Goal: Task Accomplishment & Management: Use online tool/utility

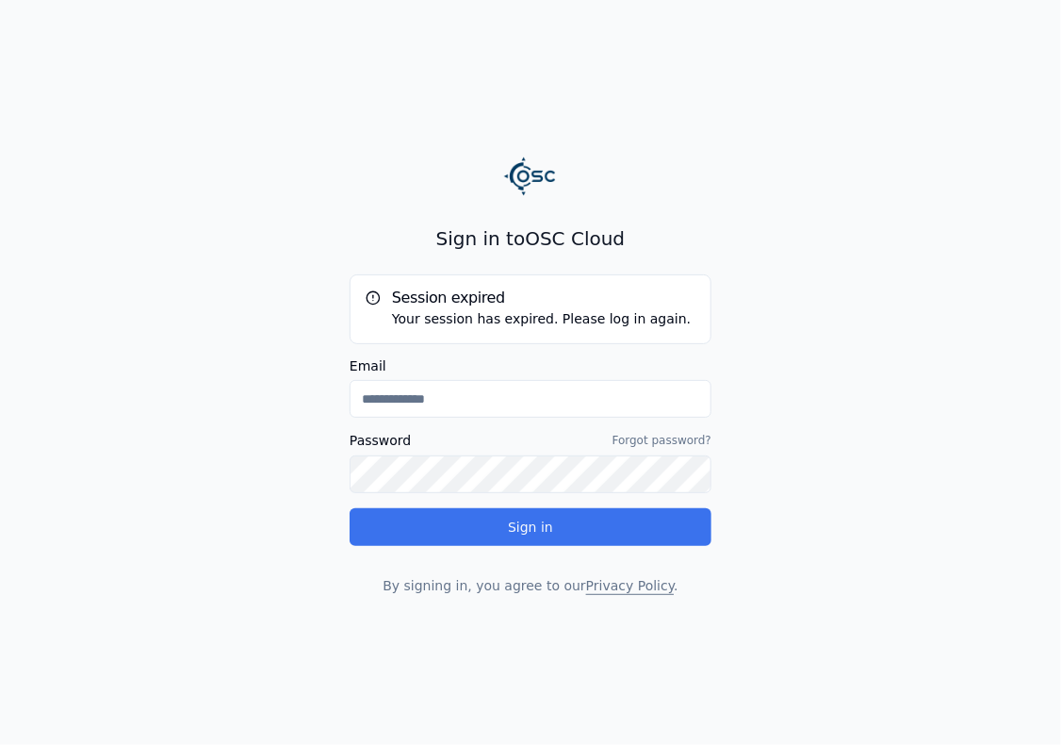
type input "**********"
click at [543, 532] on button "Sign in" at bounding box center [531, 527] width 362 height 38
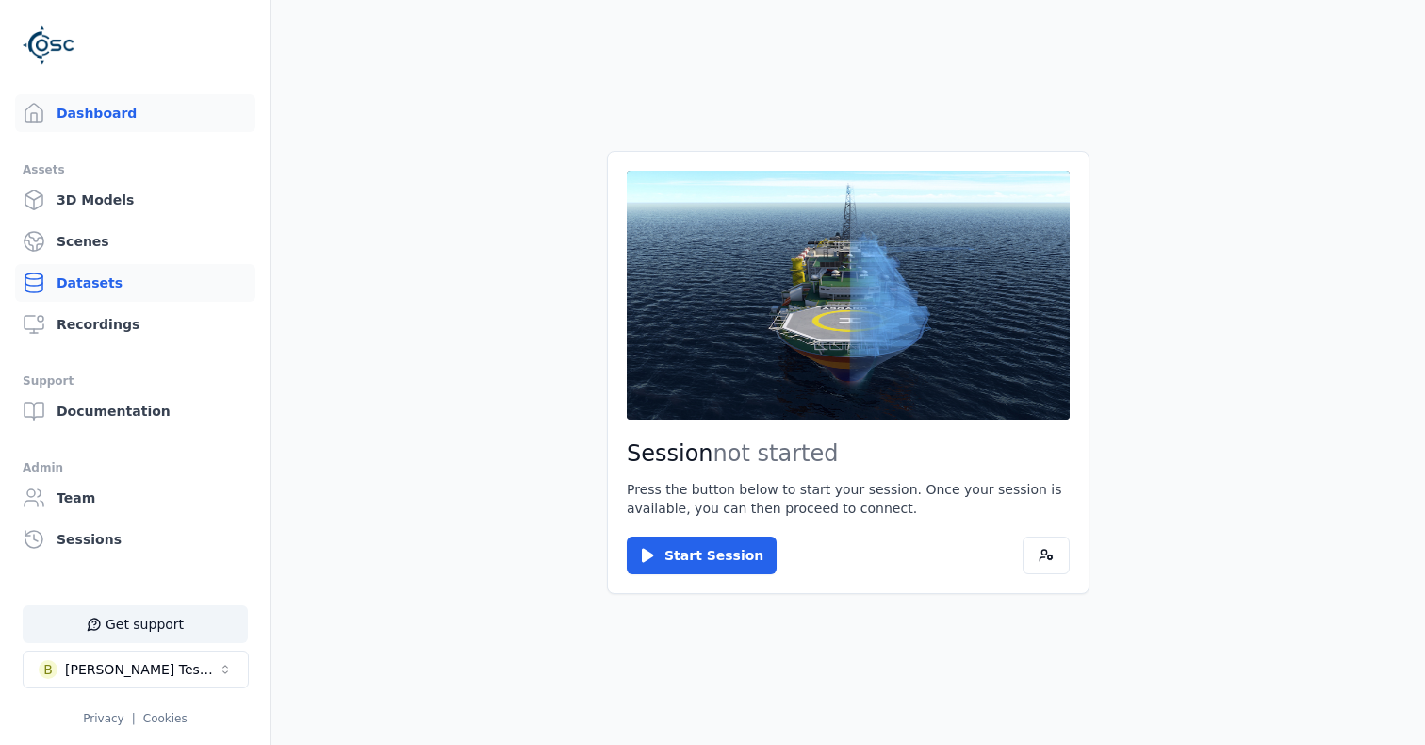
click at [102, 275] on link "Datasets" at bounding box center [135, 283] width 240 height 38
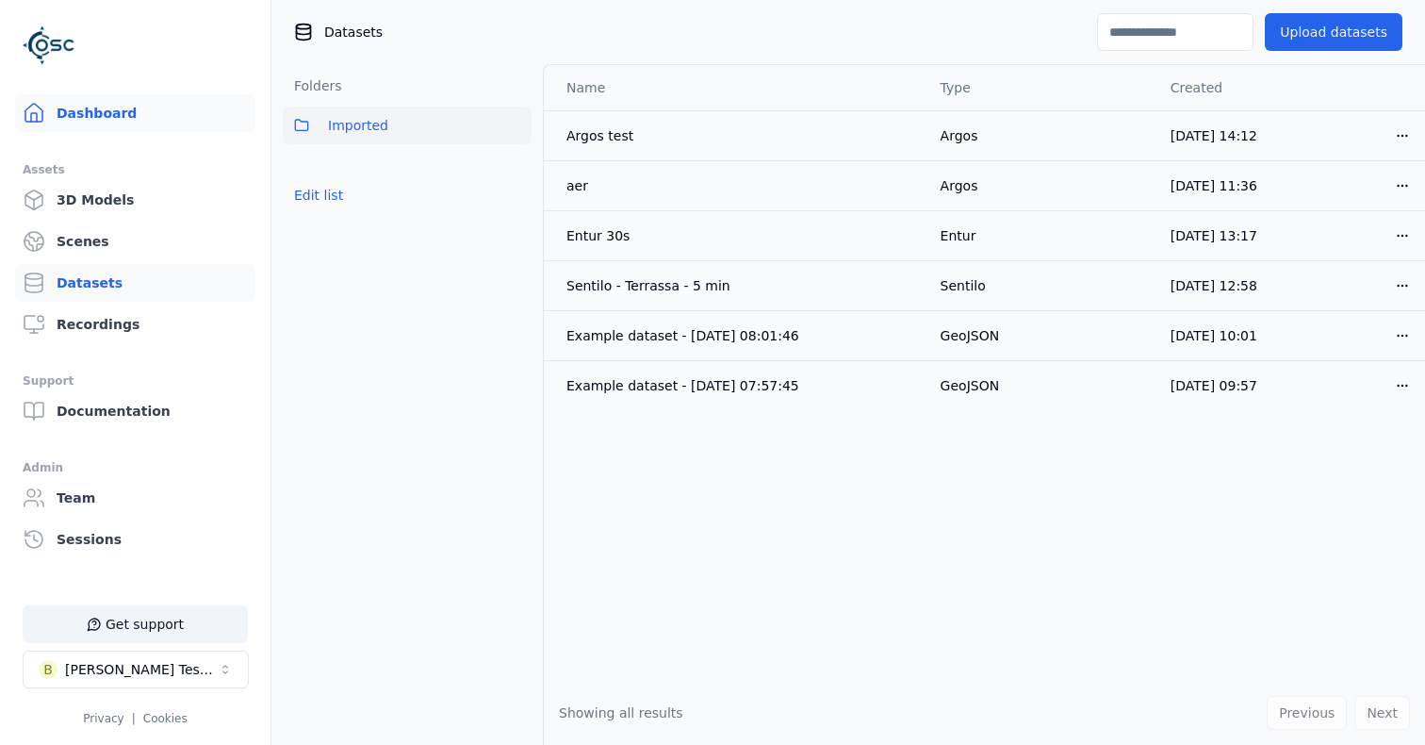
click at [106, 117] on link "Dashboard" at bounding box center [135, 113] width 240 height 38
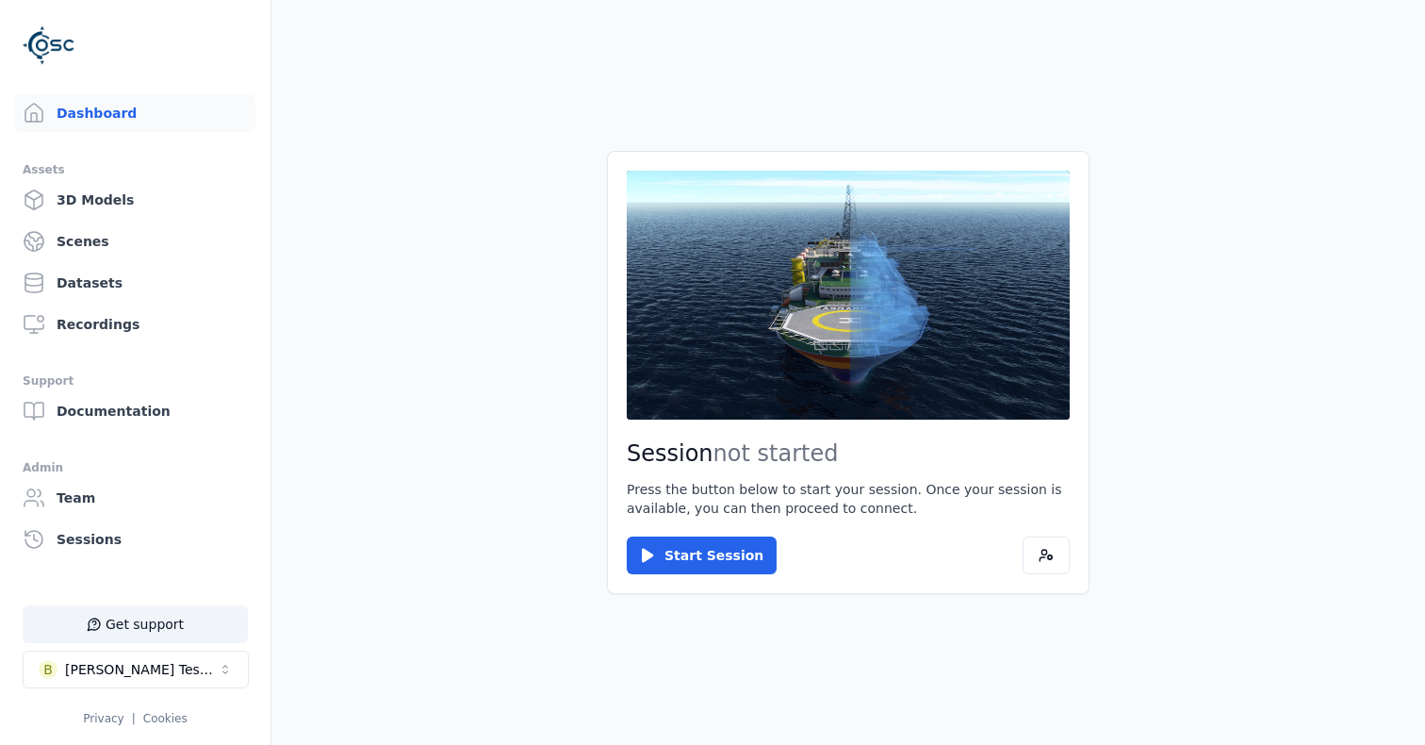
click at [716, 574] on div "Session not started Press the button below to start your session. Once your ses…" at bounding box center [848, 372] width 483 height 443
click at [716, 562] on button "Start Session" at bounding box center [702, 555] width 150 height 38
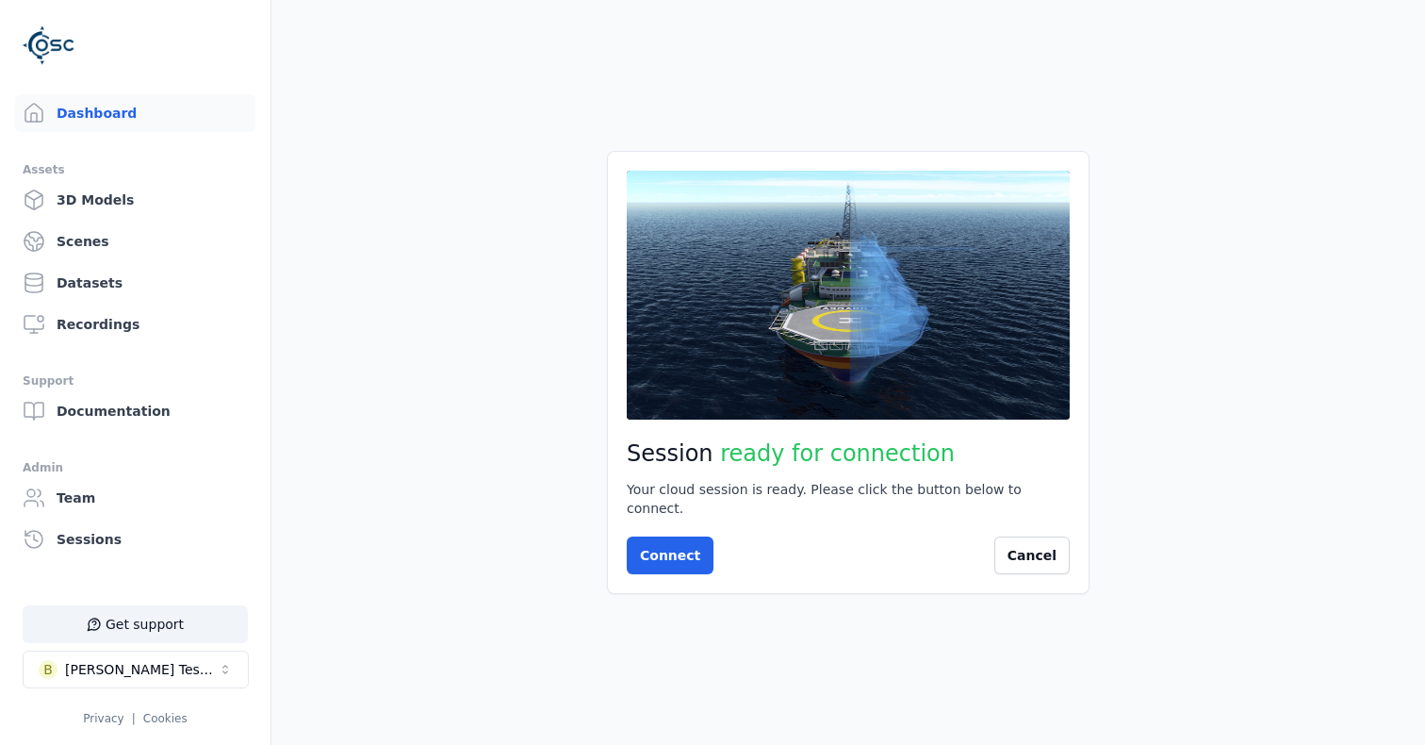
click at [664, 566] on div "Session ready for connection Your cloud session is ready. Please click the butt…" at bounding box center [848, 372] width 483 height 443
click at [667, 546] on button "Connect" at bounding box center [670, 555] width 87 height 38
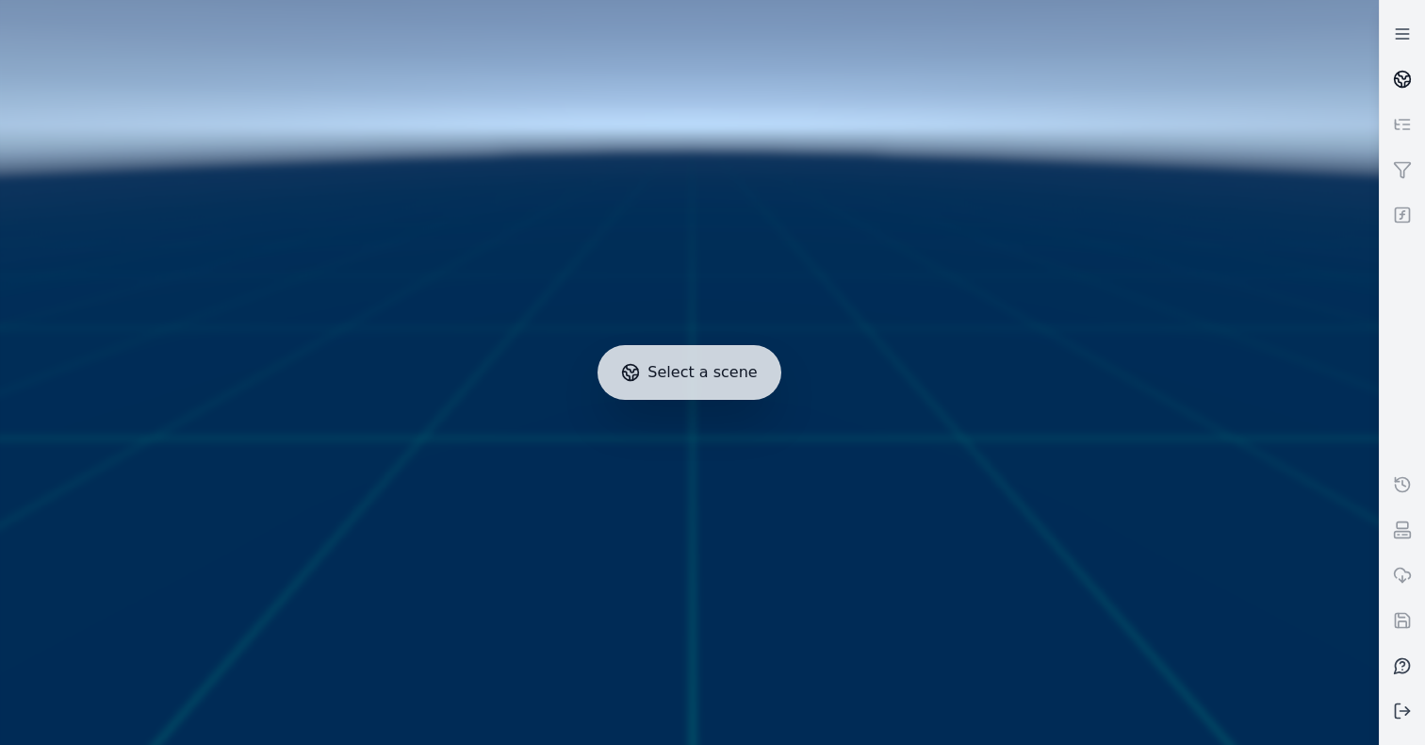
click at [1399, 73] on icon at bounding box center [1404, 76] width 11 height 7
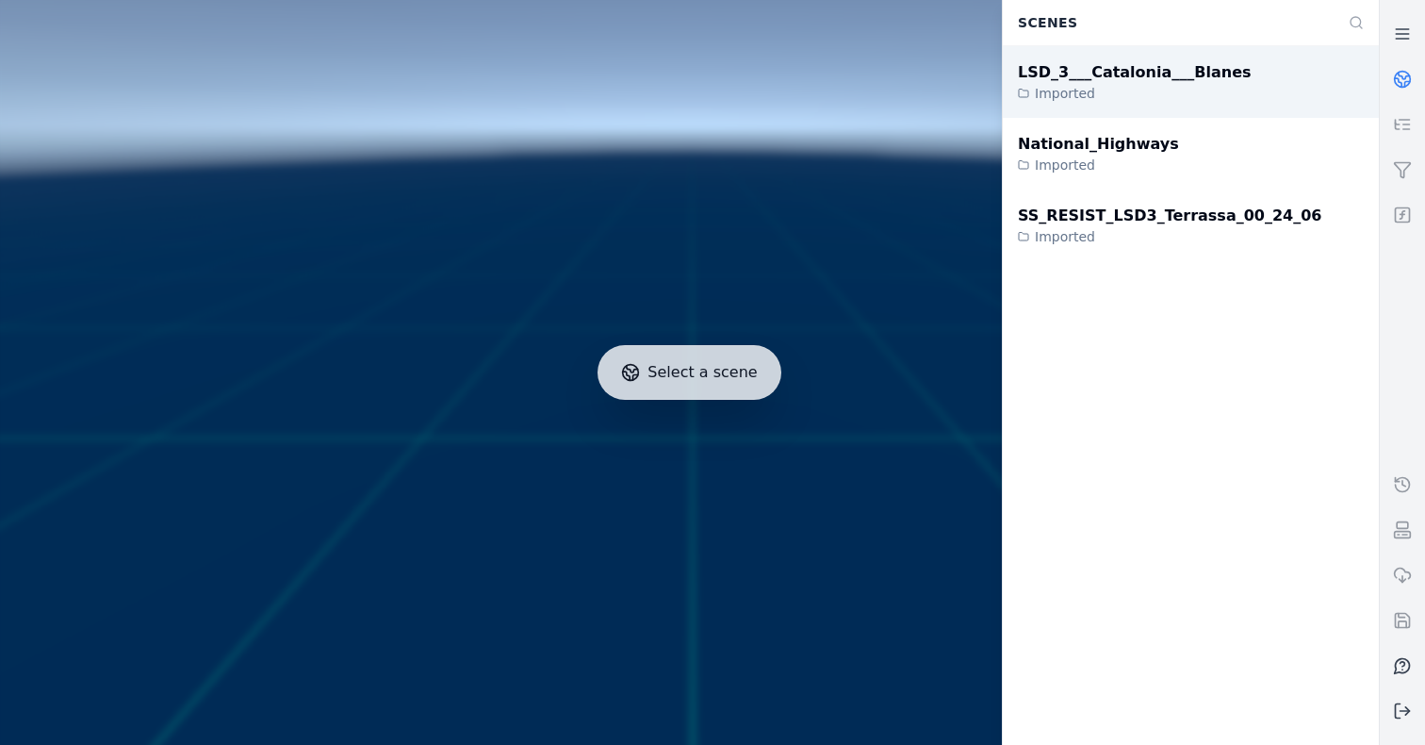
click at [1178, 98] on div "Imported" at bounding box center [1135, 93] width 234 height 19
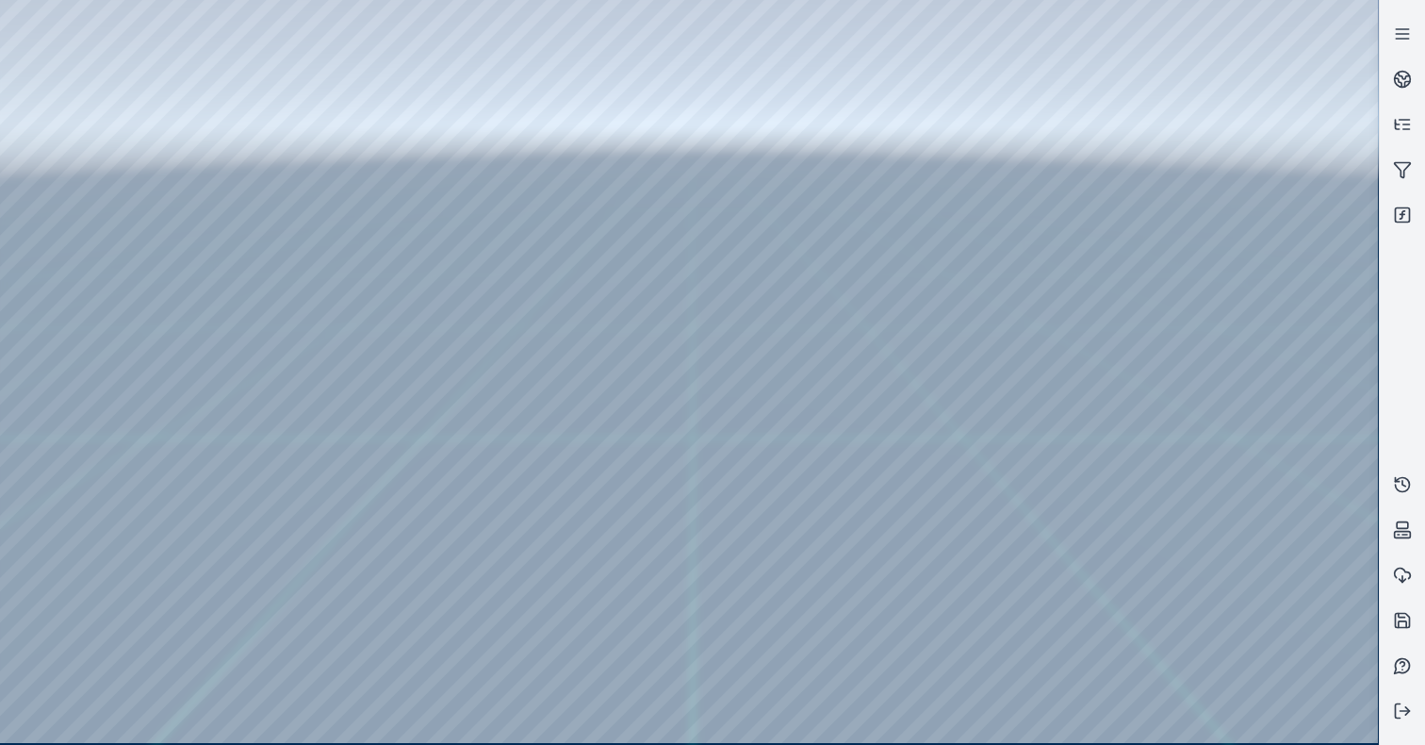
drag, startPoint x: 713, startPoint y: 422, endPoint x: 713, endPoint y: 458, distance: 35.8
drag, startPoint x: 675, startPoint y: 563, endPoint x: 671, endPoint y: 583, distance: 21.1
drag, startPoint x: 565, startPoint y: 556, endPoint x: 596, endPoint y: 460, distance: 100.7
drag, startPoint x: 647, startPoint y: 362, endPoint x: 683, endPoint y: 463, distance: 107.3
click at [90, 162] on div at bounding box center [689, 371] width 1378 height 743
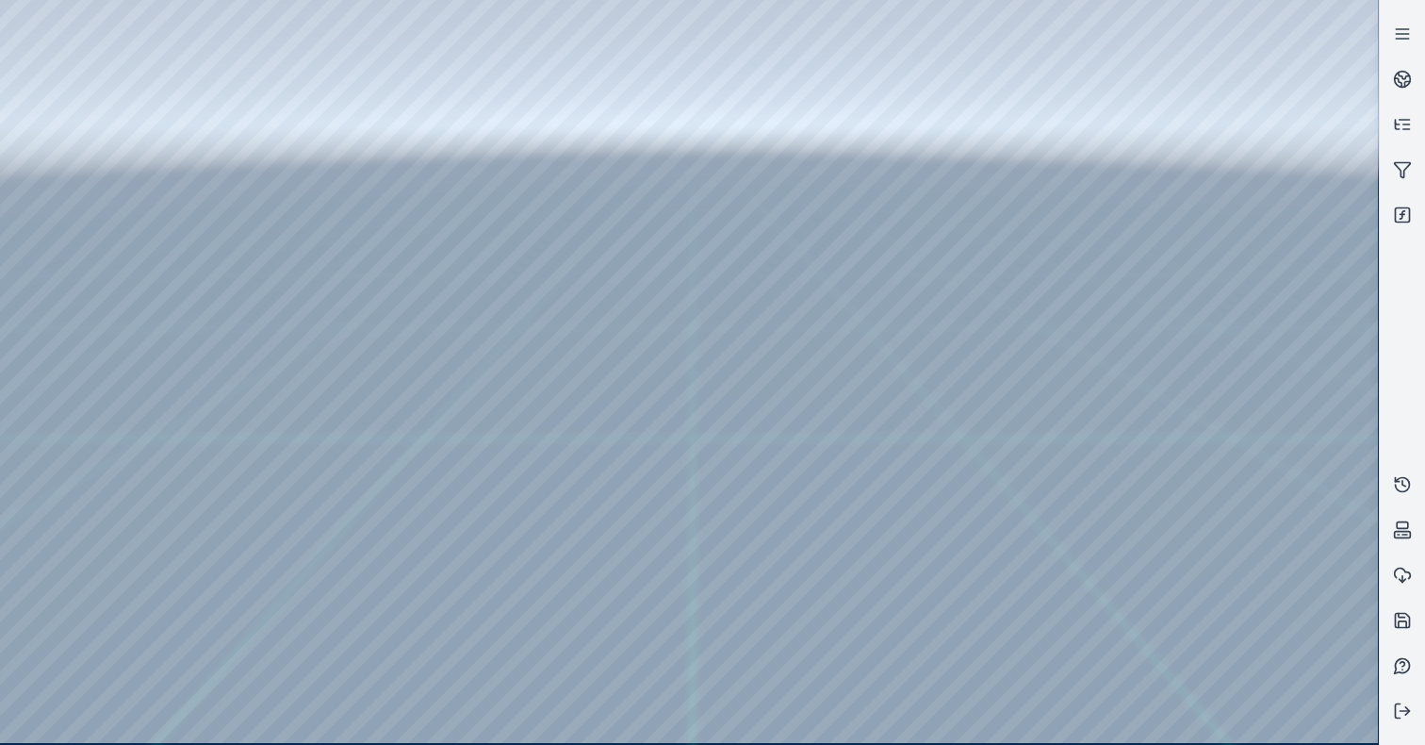
click at [78, 214] on div at bounding box center [689, 371] width 1378 height 743
click at [344, 427] on div at bounding box center [689, 371] width 1378 height 743
click at [1090, 712] on div at bounding box center [689, 371] width 1378 height 743
click at [484, 583] on div at bounding box center [689, 371] width 1378 height 743
click at [482, 581] on div at bounding box center [689, 371] width 1378 height 743
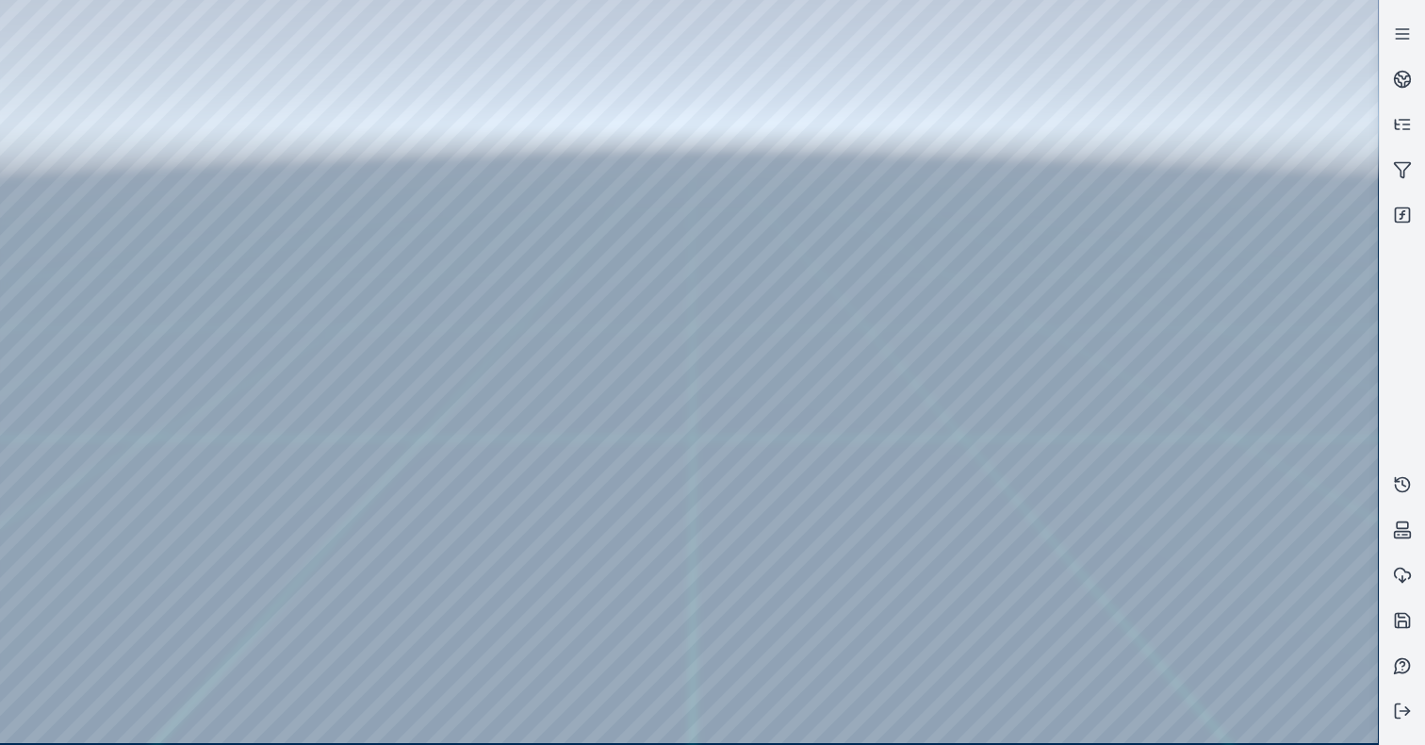
click at [1037, 618] on div at bounding box center [689, 371] width 1378 height 743
click at [1240, 625] on div at bounding box center [689, 371] width 1378 height 743
click at [44, 594] on div at bounding box center [689, 371] width 1378 height 743
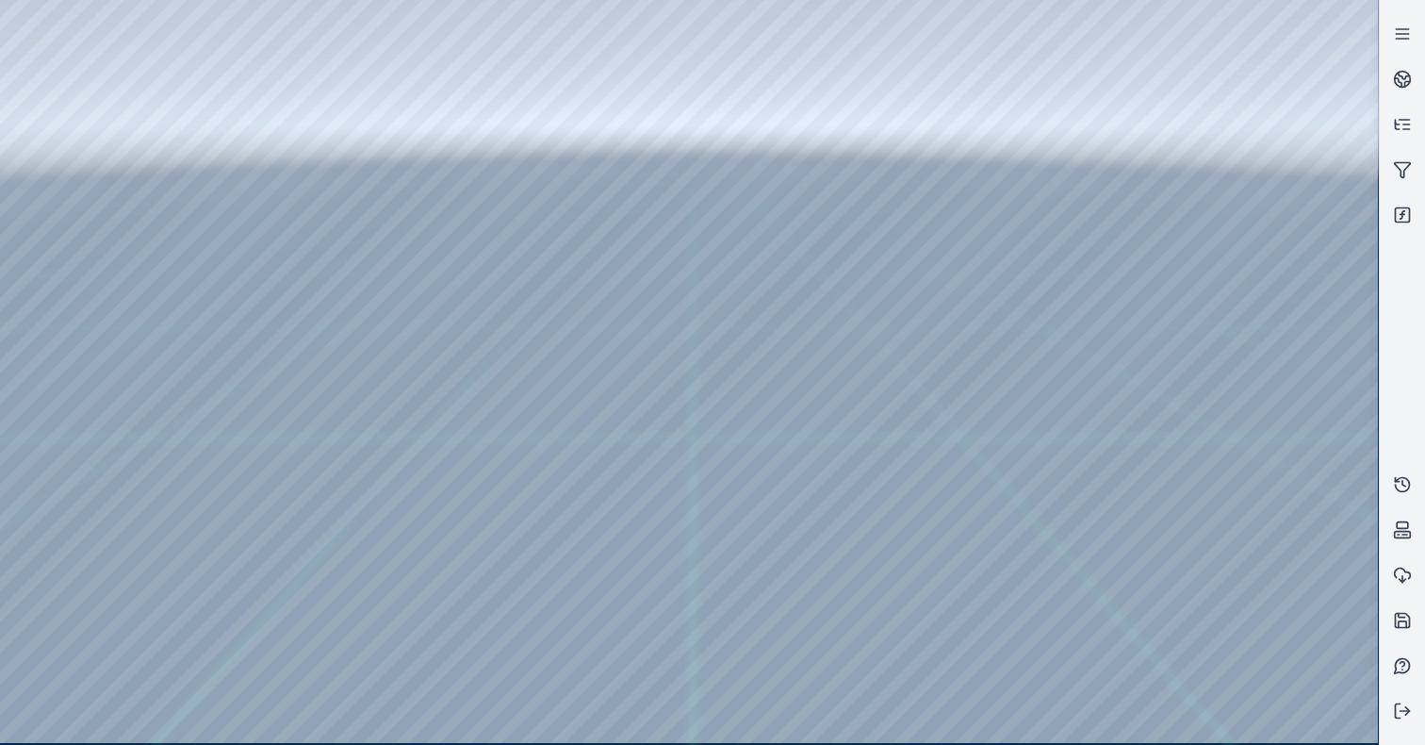
click at [154, 41] on div at bounding box center [689, 371] width 1378 height 743
drag, startPoint x: 812, startPoint y: 487, endPoint x: 810, endPoint y: 513, distance: 25.5
drag, startPoint x: 767, startPoint y: 380, endPoint x: 743, endPoint y: 402, distance: 33.3
click at [87, 299] on div at bounding box center [689, 371] width 1378 height 743
click at [87, 240] on div at bounding box center [689, 371] width 1378 height 743
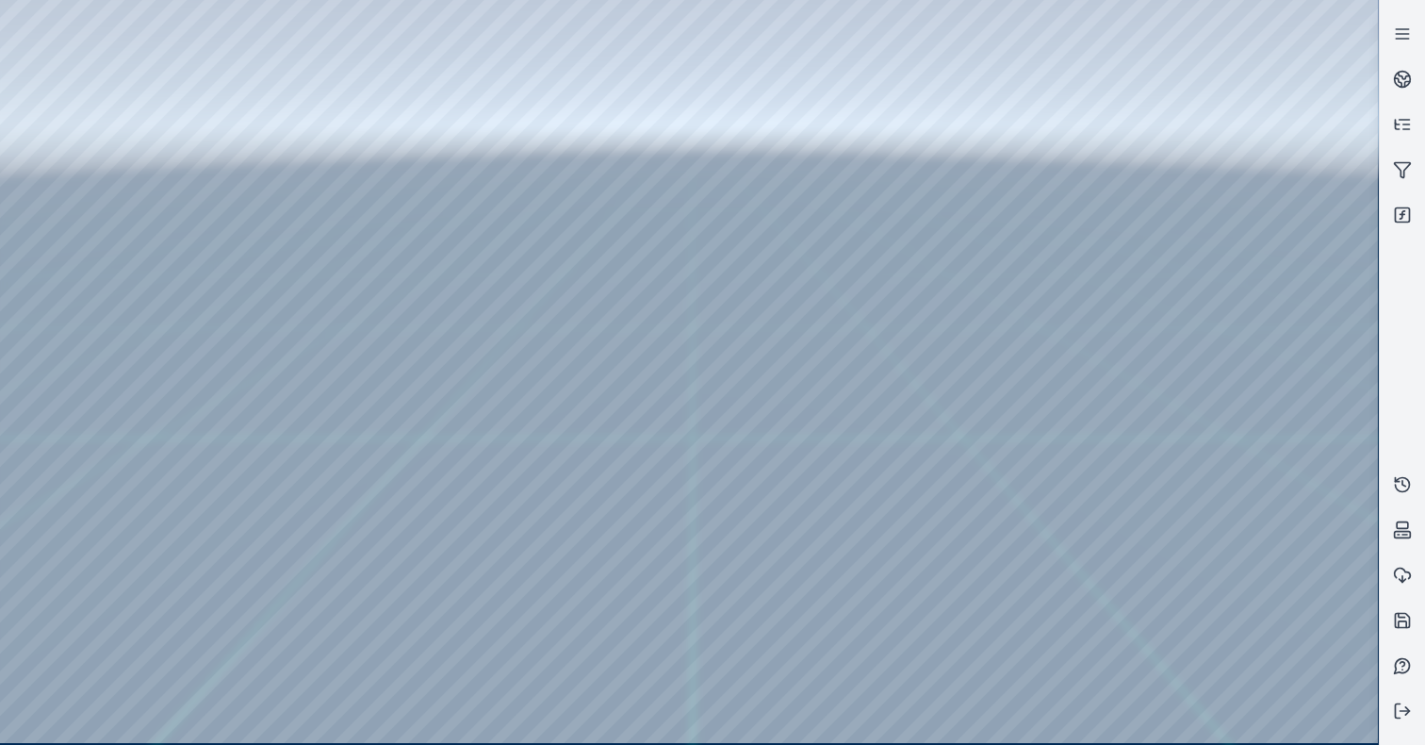
click at [346, 49] on div at bounding box center [689, 371] width 1378 height 743
click at [240, 107] on div at bounding box center [689, 371] width 1378 height 743
drag, startPoint x: 1232, startPoint y: 131, endPoint x: 1240, endPoint y: 121, distance: 13.4
click at [1239, 123] on div at bounding box center [689, 371] width 1378 height 743
click at [1240, 117] on div at bounding box center [689, 371] width 1378 height 743
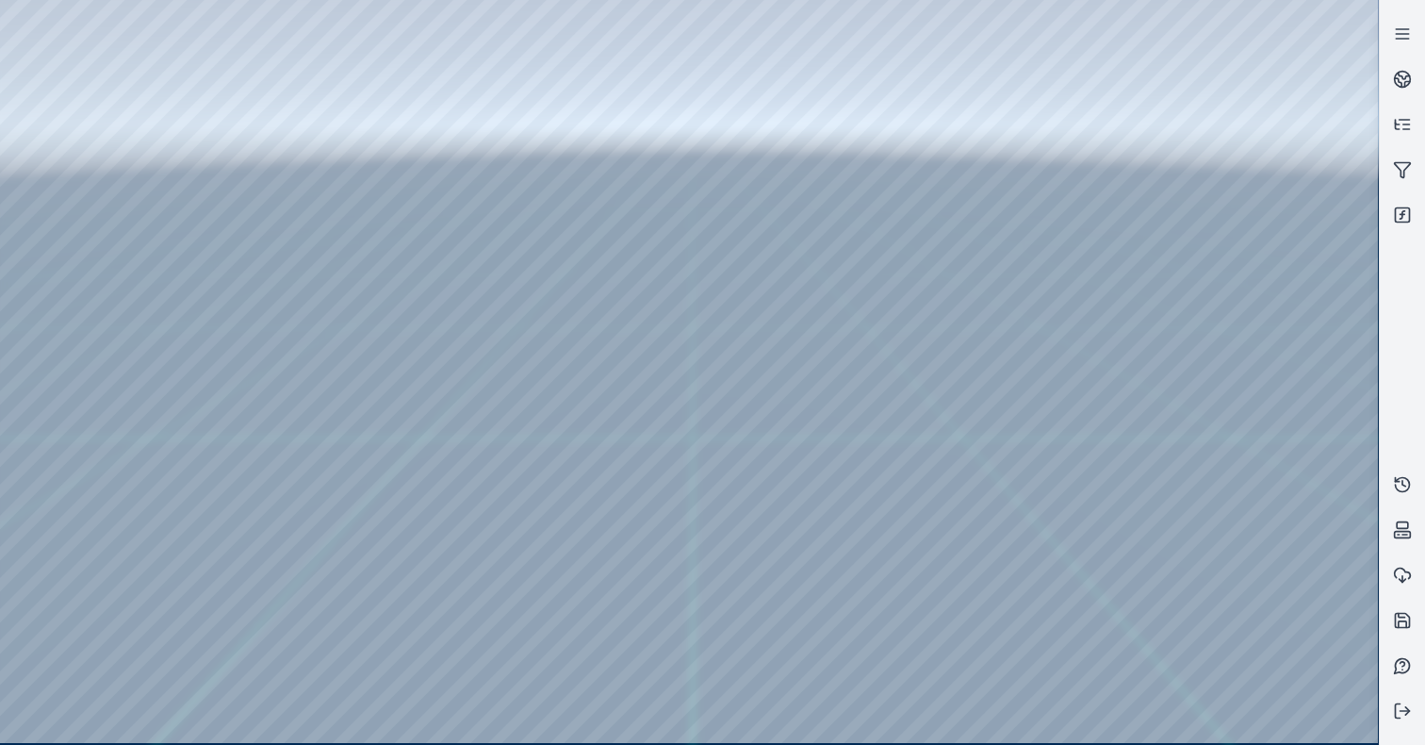
click at [1222, 214] on div at bounding box center [689, 371] width 1378 height 743
click at [1236, 323] on div at bounding box center [689, 371] width 1378 height 743
click at [1233, 366] on div at bounding box center [689, 371] width 1378 height 743
click at [149, 44] on div at bounding box center [689, 371] width 1378 height 743
drag, startPoint x: 87, startPoint y: 18, endPoint x: 260, endPoint y: 35, distance: 174.2
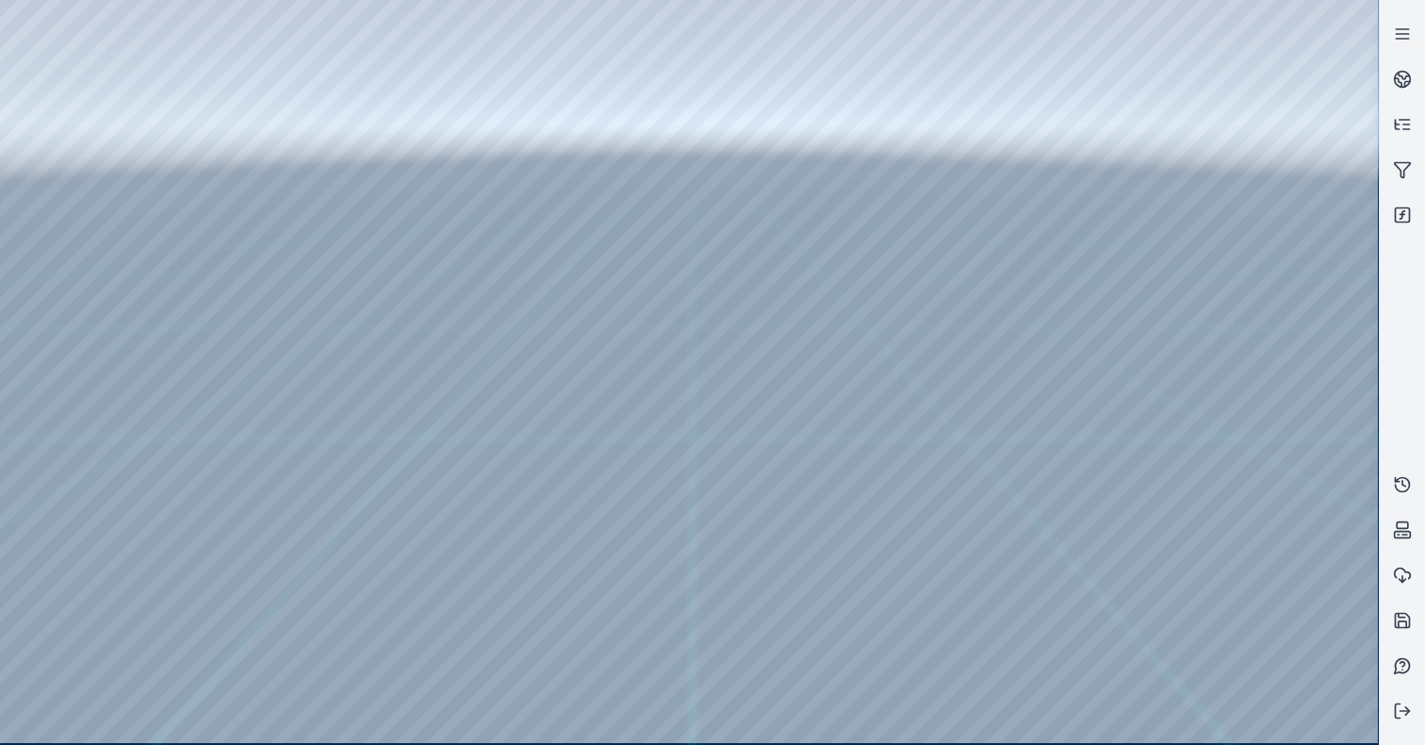
click at [260, 35] on div at bounding box center [689, 371] width 1378 height 743
drag, startPoint x: 730, startPoint y: 270, endPoint x: 660, endPoint y: 283, distance: 71.7
click at [1278, 317] on div at bounding box center [689, 371] width 1378 height 743
click at [1257, 366] on div at bounding box center [689, 371] width 1378 height 743
click at [1308, 313] on div at bounding box center [689, 371] width 1378 height 743
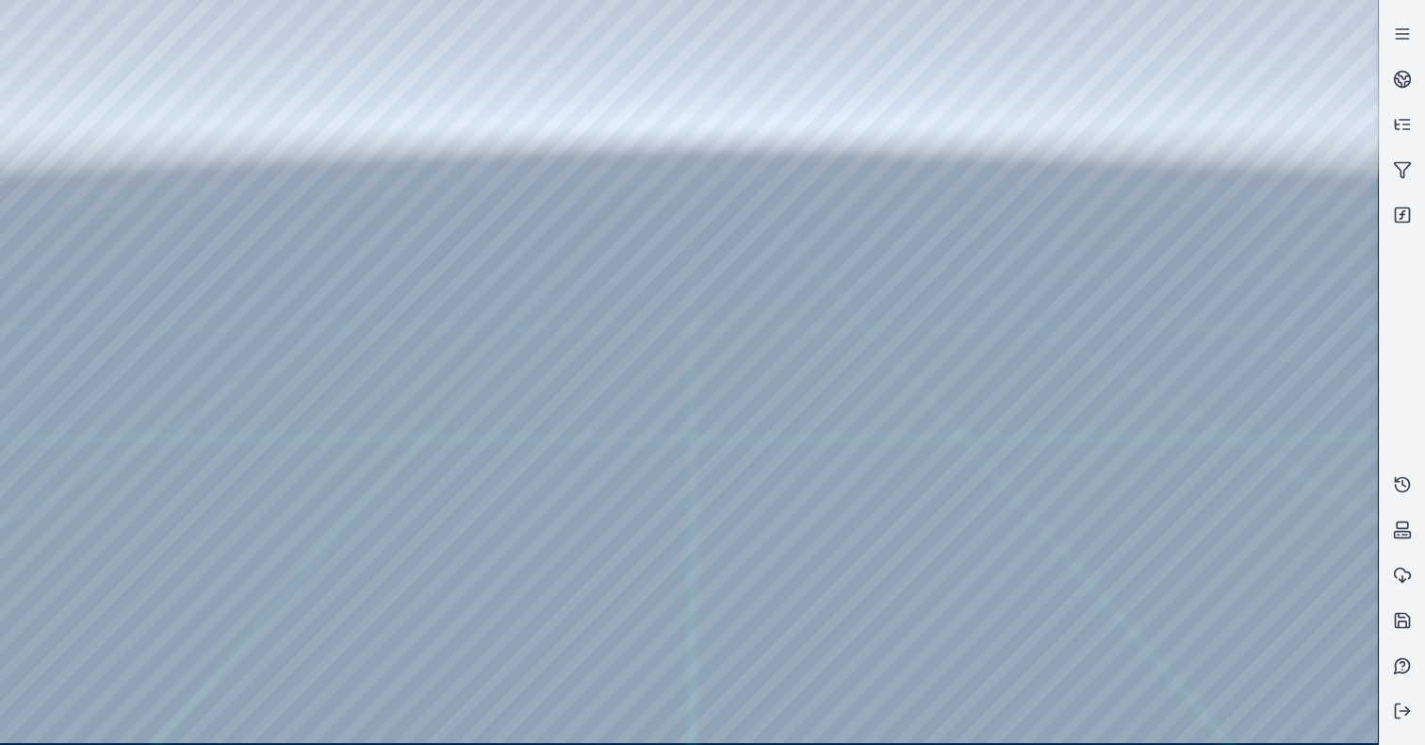
click at [1294, 365] on div at bounding box center [689, 371] width 1378 height 743
drag, startPoint x: 690, startPoint y: 343, endPoint x: 702, endPoint y: 343, distance: 12.3
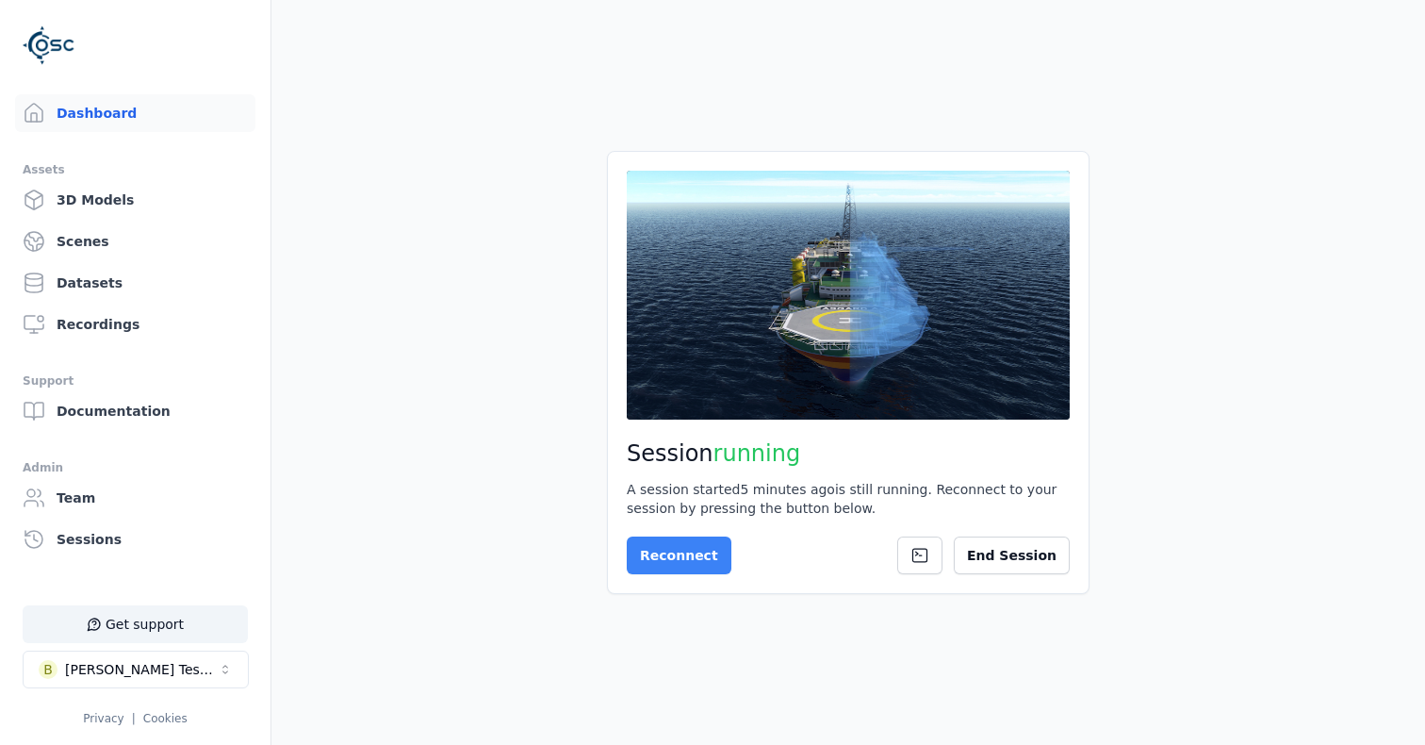
click at [679, 570] on button "Reconnect" at bounding box center [679, 555] width 105 height 38
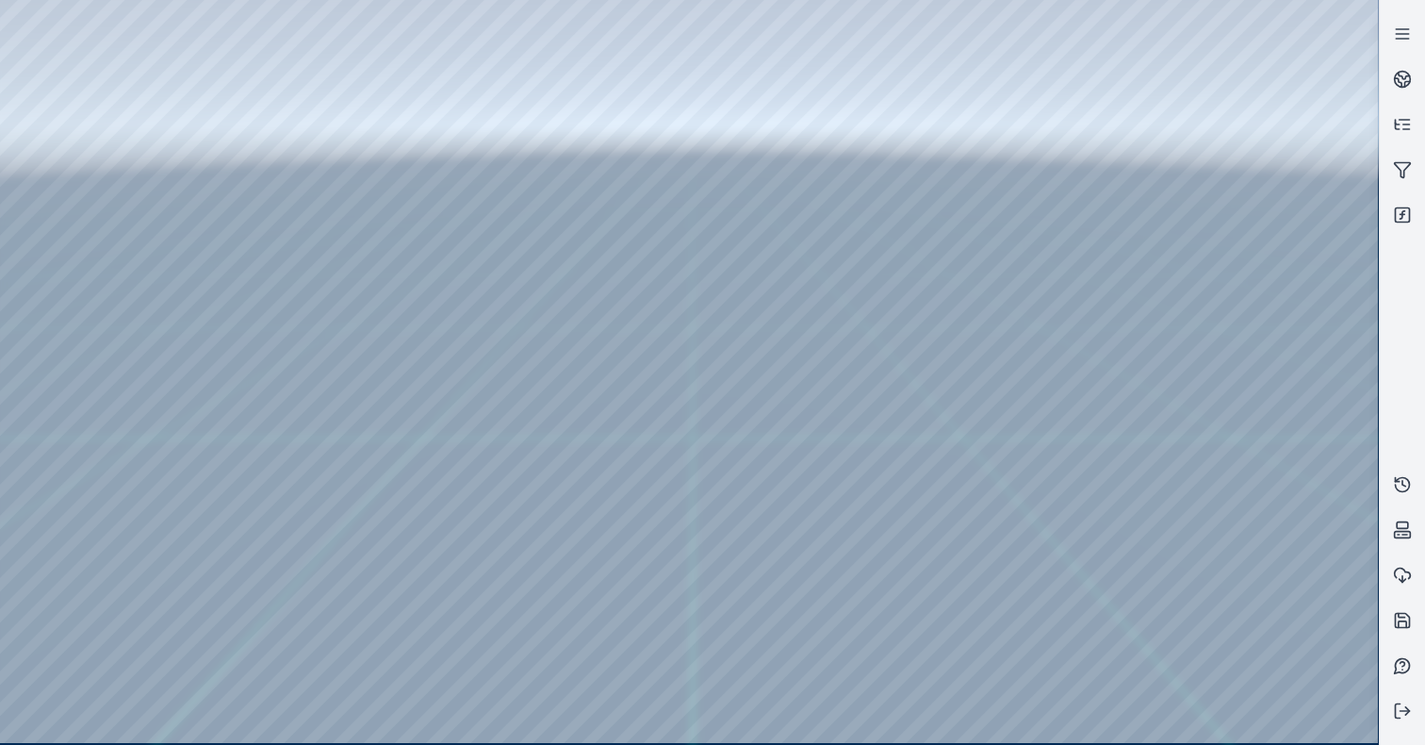
drag, startPoint x: 687, startPoint y: 382, endPoint x: 739, endPoint y: 453, distance: 88.4
drag, startPoint x: 400, startPoint y: 305, endPoint x: 475, endPoint y: 276, distance: 80.9
click at [1214, 327] on div at bounding box center [689, 371] width 1378 height 743
click at [1244, 326] on div at bounding box center [689, 371] width 1378 height 743
click at [1227, 287] on div at bounding box center [689, 371] width 1378 height 743
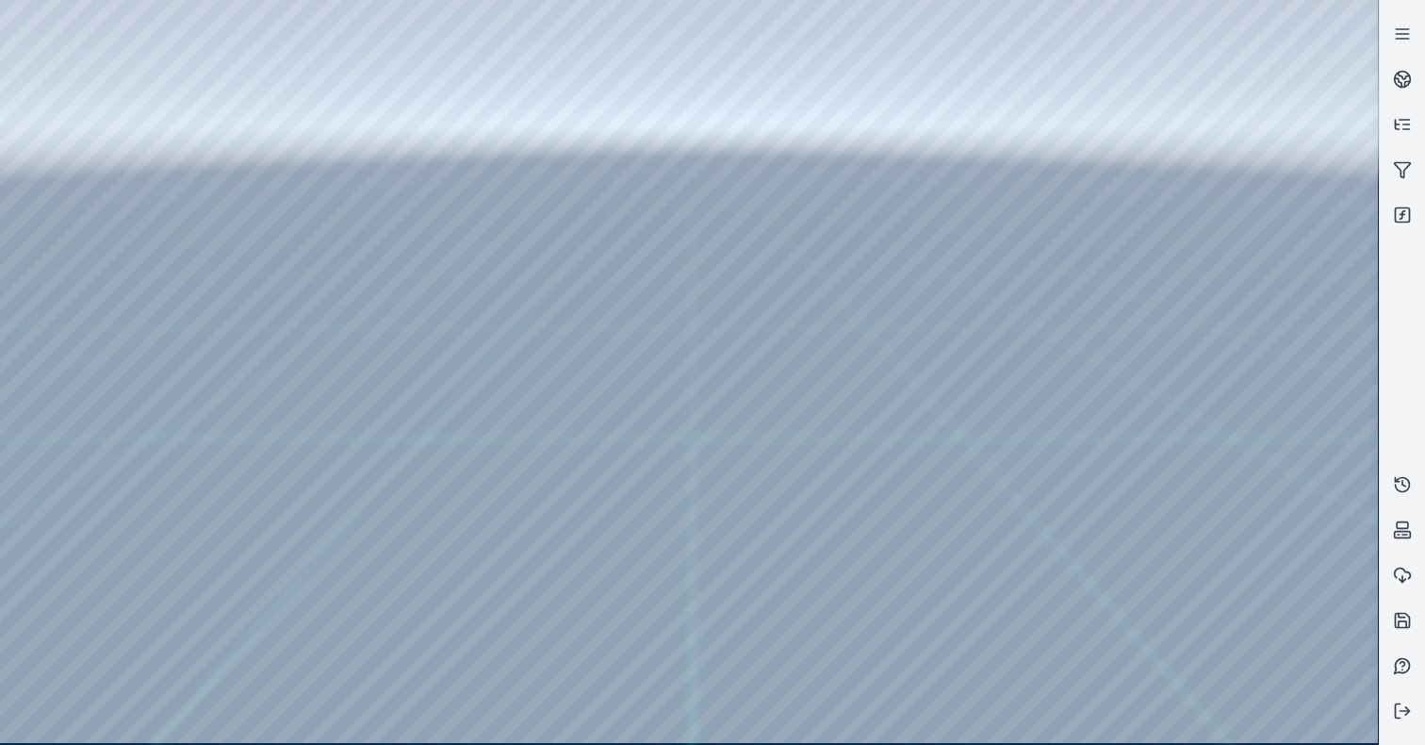
drag, startPoint x: 565, startPoint y: 363, endPoint x: 712, endPoint y: 314, distance: 155.0
drag, startPoint x: 657, startPoint y: 318, endPoint x: 819, endPoint y: 275, distance: 167.6
drag, startPoint x: 683, startPoint y: 332, endPoint x: 463, endPoint y: 349, distance: 221.2
click at [76, 162] on div at bounding box center [689, 371] width 1378 height 743
click at [72, 217] on div at bounding box center [689, 371] width 1378 height 743
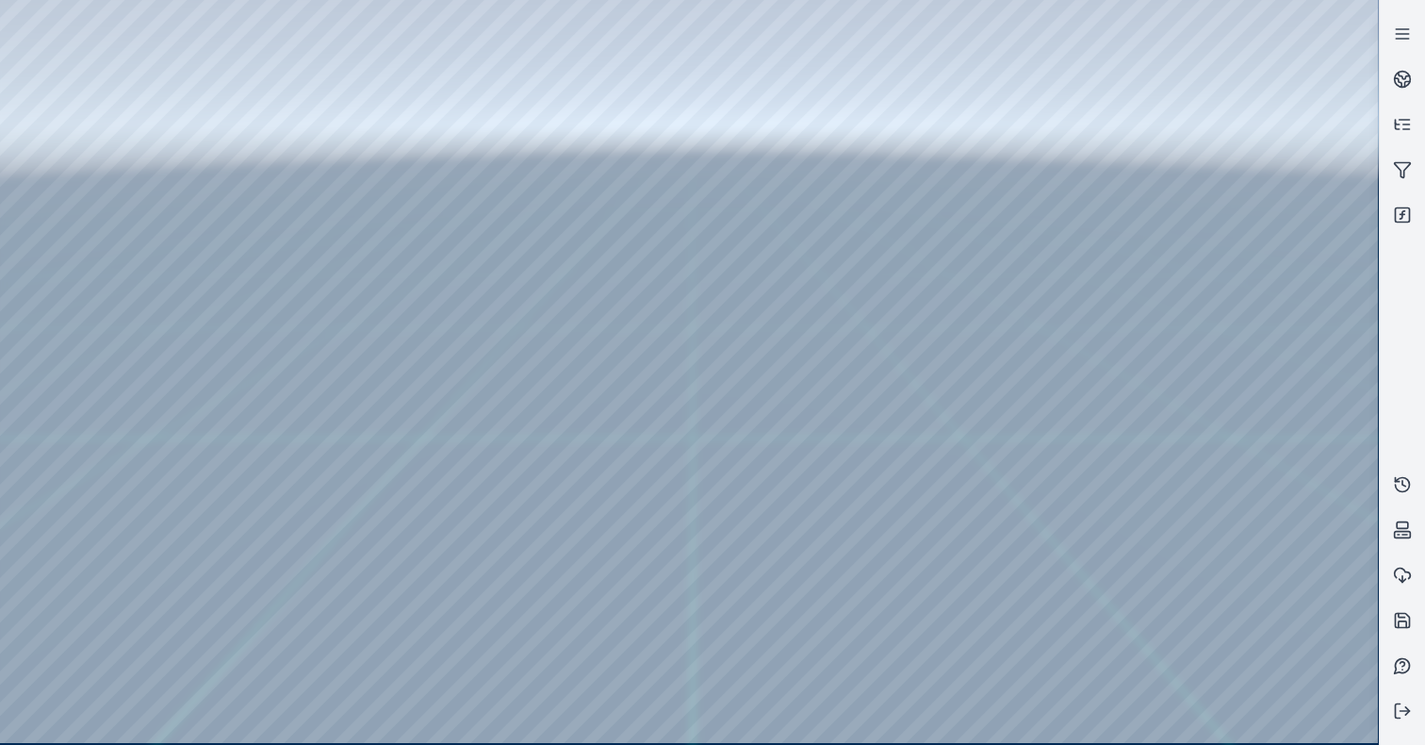
click at [331, 537] on div at bounding box center [689, 371] width 1378 height 743
drag, startPoint x: 671, startPoint y: 266, endPoint x: 581, endPoint y: 265, distance: 89.5
click at [144, 52] on div at bounding box center [689, 371] width 1378 height 743
drag, startPoint x: 792, startPoint y: 321, endPoint x: 676, endPoint y: 317, distance: 116.0
drag, startPoint x: 584, startPoint y: 270, endPoint x: 629, endPoint y: 287, distance: 47.4
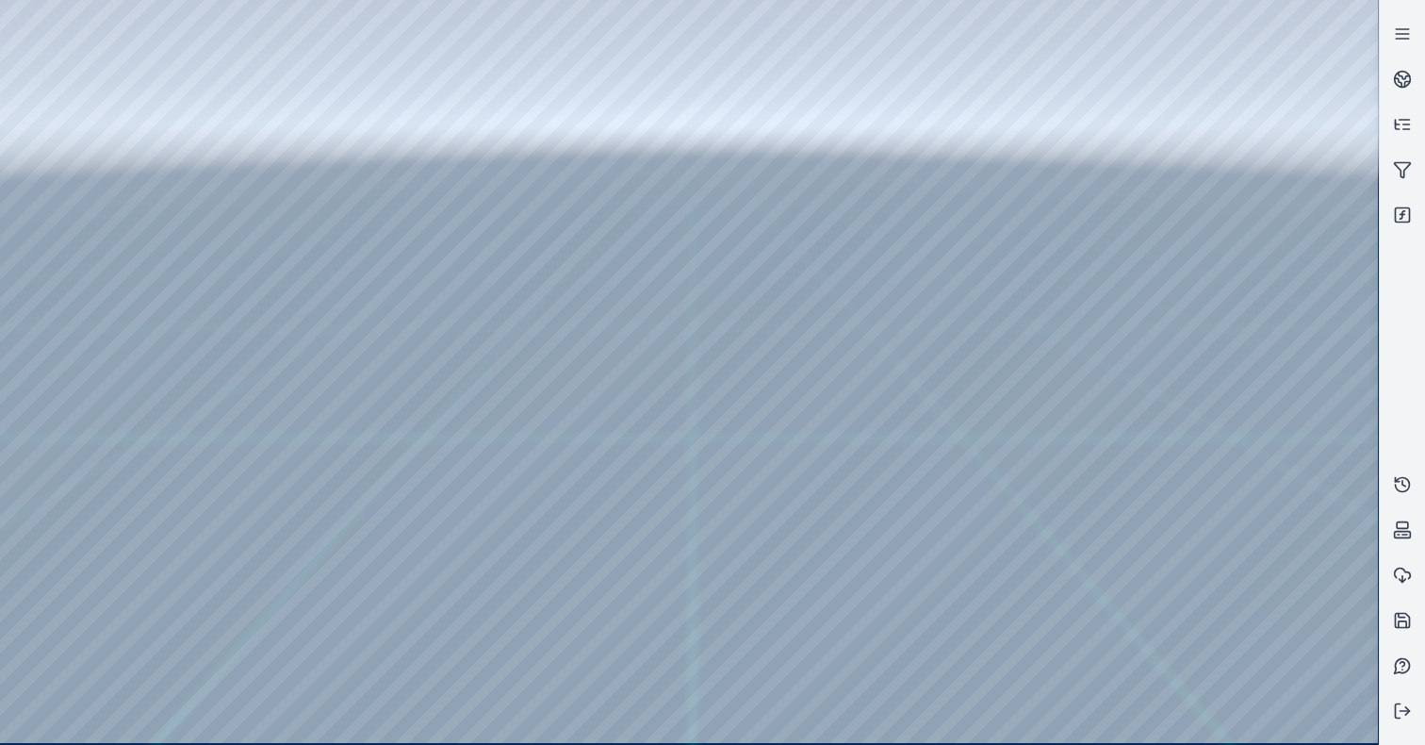
click at [87, 208] on div at bounding box center [689, 371] width 1378 height 743
click at [336, 541] on div at bounding box center [689, 371] width 1378 height 743
click at [143, 57] on div at bounding box center [689, 371] width 1378 height 743
click at [1393, 38] on icon at bounding box center [1402, 34] width 19 height 19
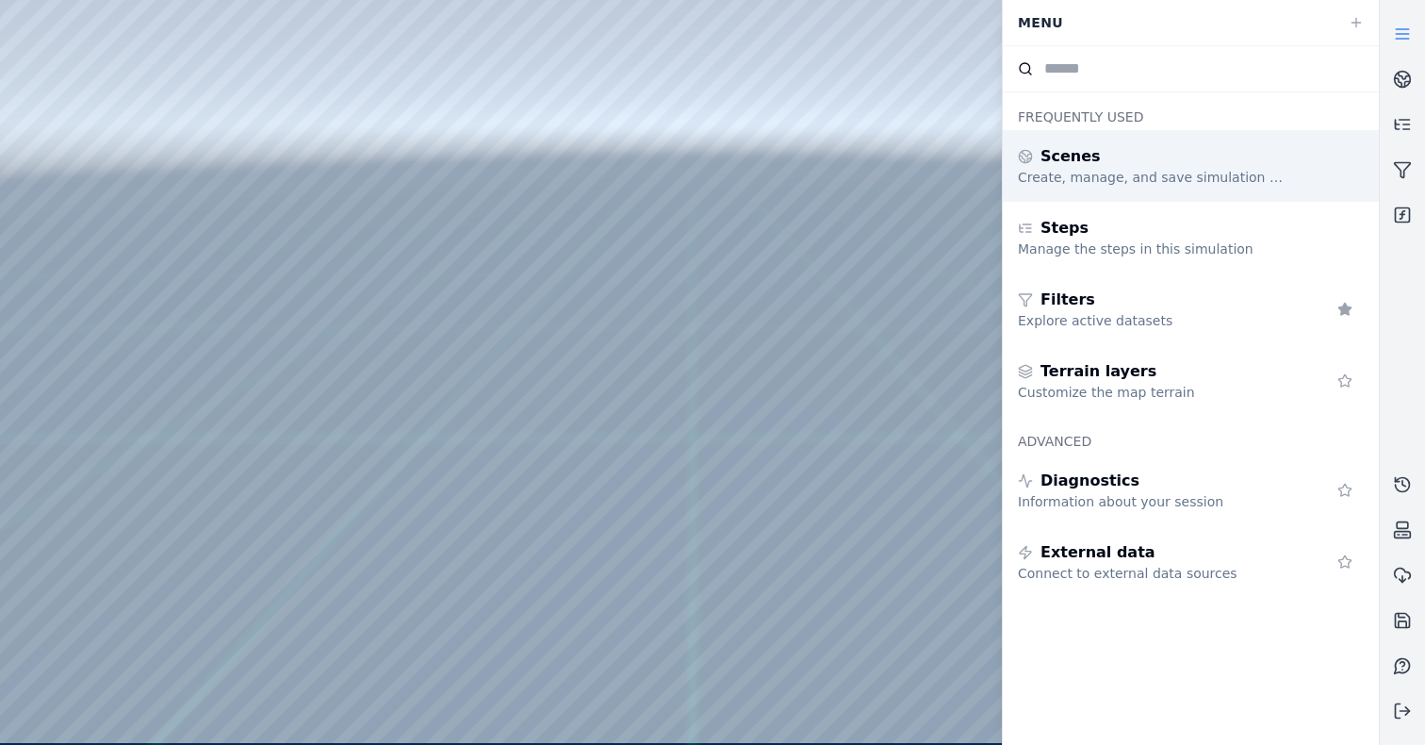
click at [1311, 162] on div "Scenes Create, manage, and save simulation scenes" at bounding box center [1191, 166] width 376 height 72
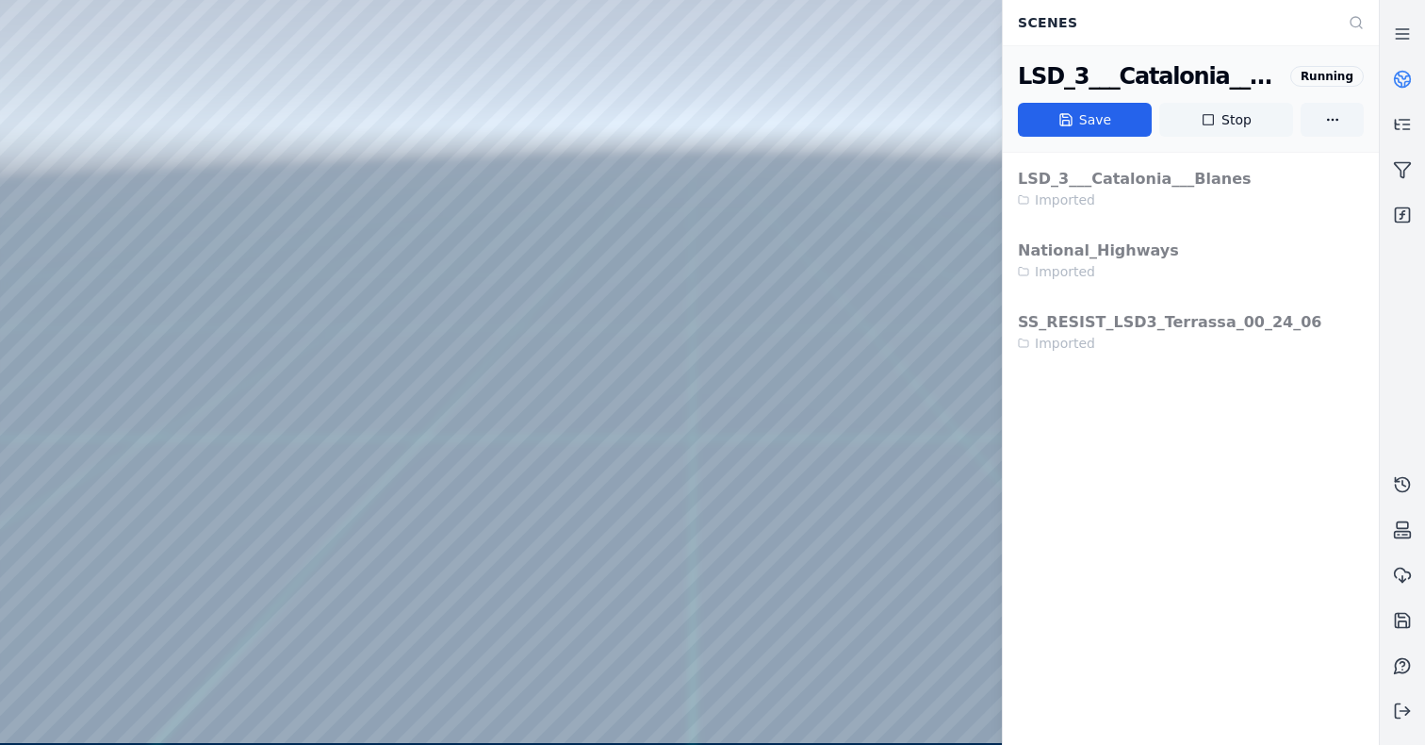
click at [1238, 121] on button "Stop" at bounding box center [1226, 120] width 134 height 34
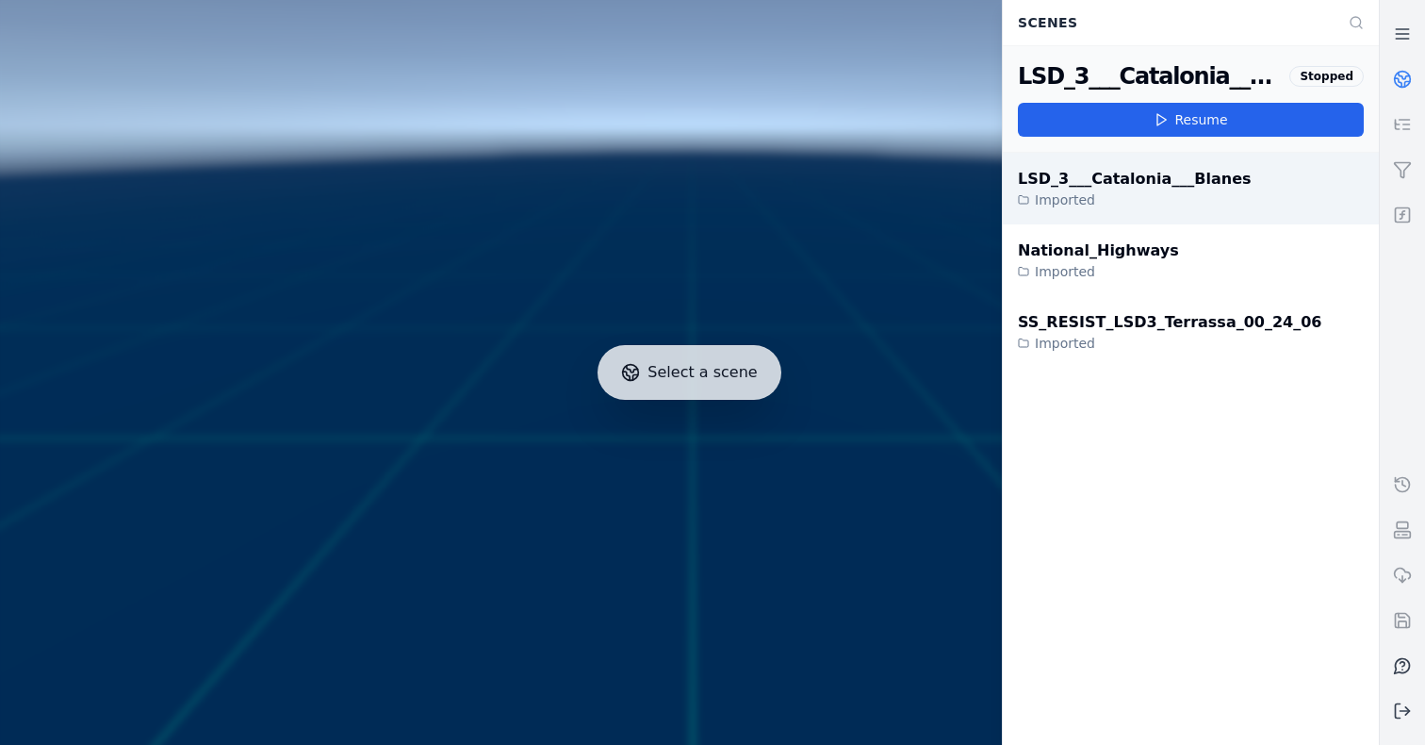
click at [1150, 197] on div "Imported" at bounding box center [1135, 199] width 234 height 19
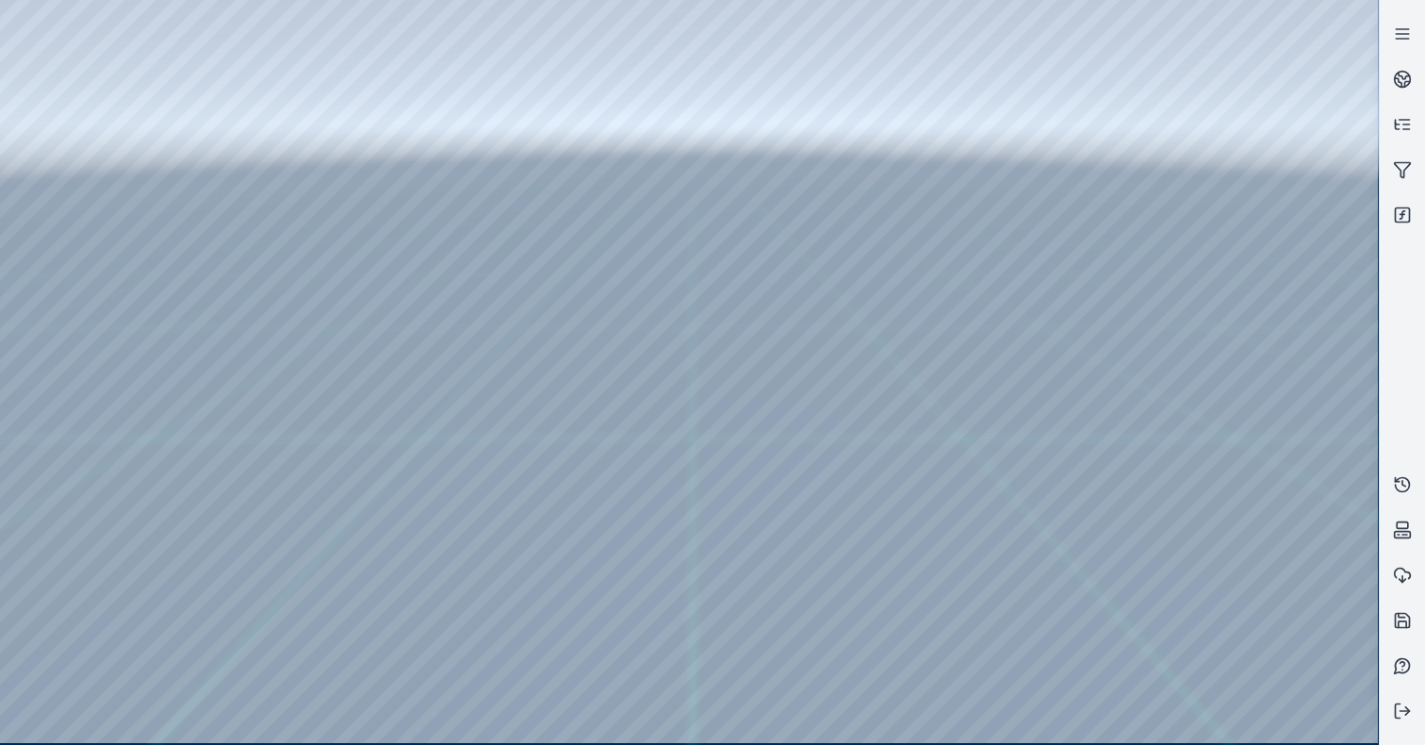
drag, startPoint x: 513, startPoint y: 314, endPoint x: 532, endPoint y: 315, distance: 18.9
drag, startPoint x: 505, startPoint y: 273, endPoint x: 625, endPoint y: 363, distance: 149.5
drag, startPoint x: 787, startPoint y: 509, endPoint x: 769, endPoint y: 499, distance: 20.7
drag, startPoint x: 703, startPoint y: 319, endPoint x: 712, endPoint y: 291, distance: 28.6
click at [72, 212] on div at bounding box center [689, 371] width 1378 height 743
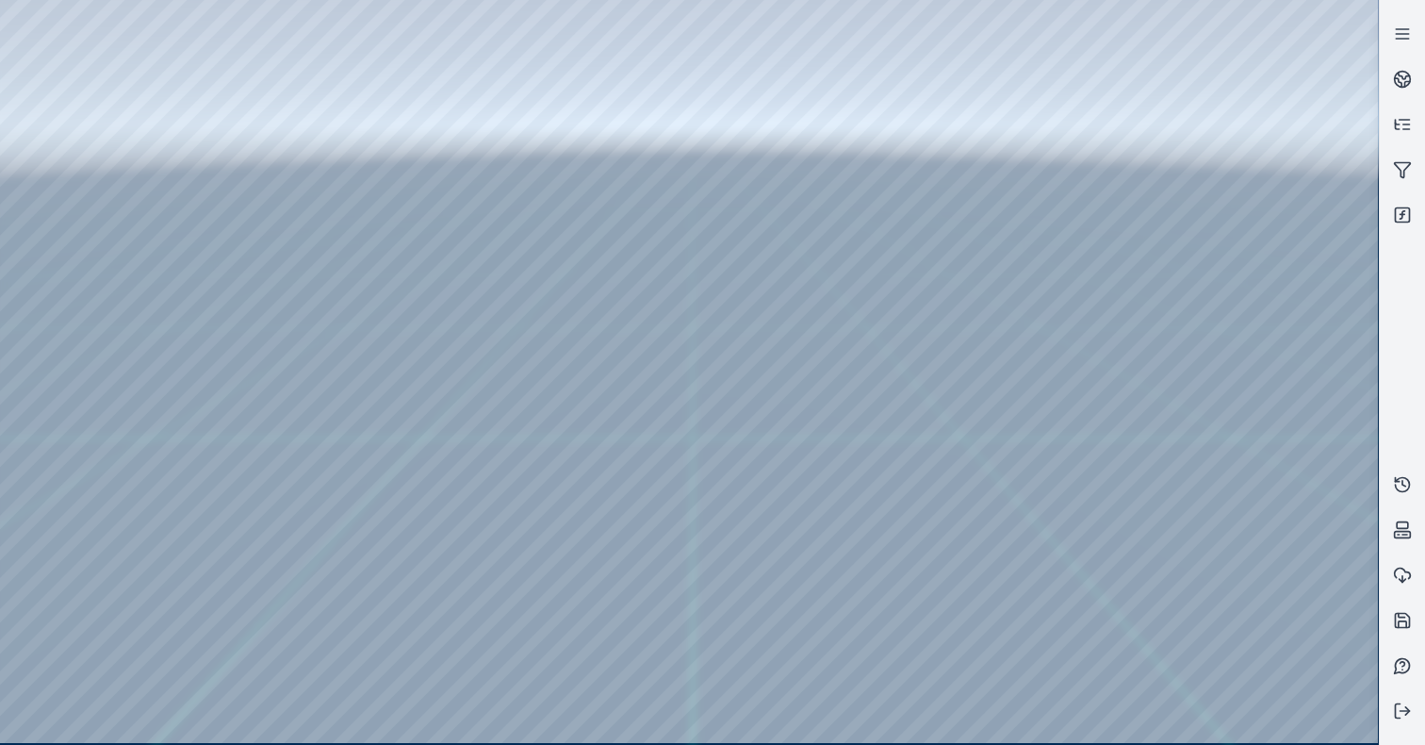
click at [338, 428] on div at bounding box center [689, 371] width 1378 height 743
click at [1105, 712] on div at bounding box center [689, 371] width 1378 height 743
click at [475, 581] on div at bounding box center [689, 371] width 1378 height 743
click at [474, 590] on div at bounding box center [689, 371] width 1378 height 743
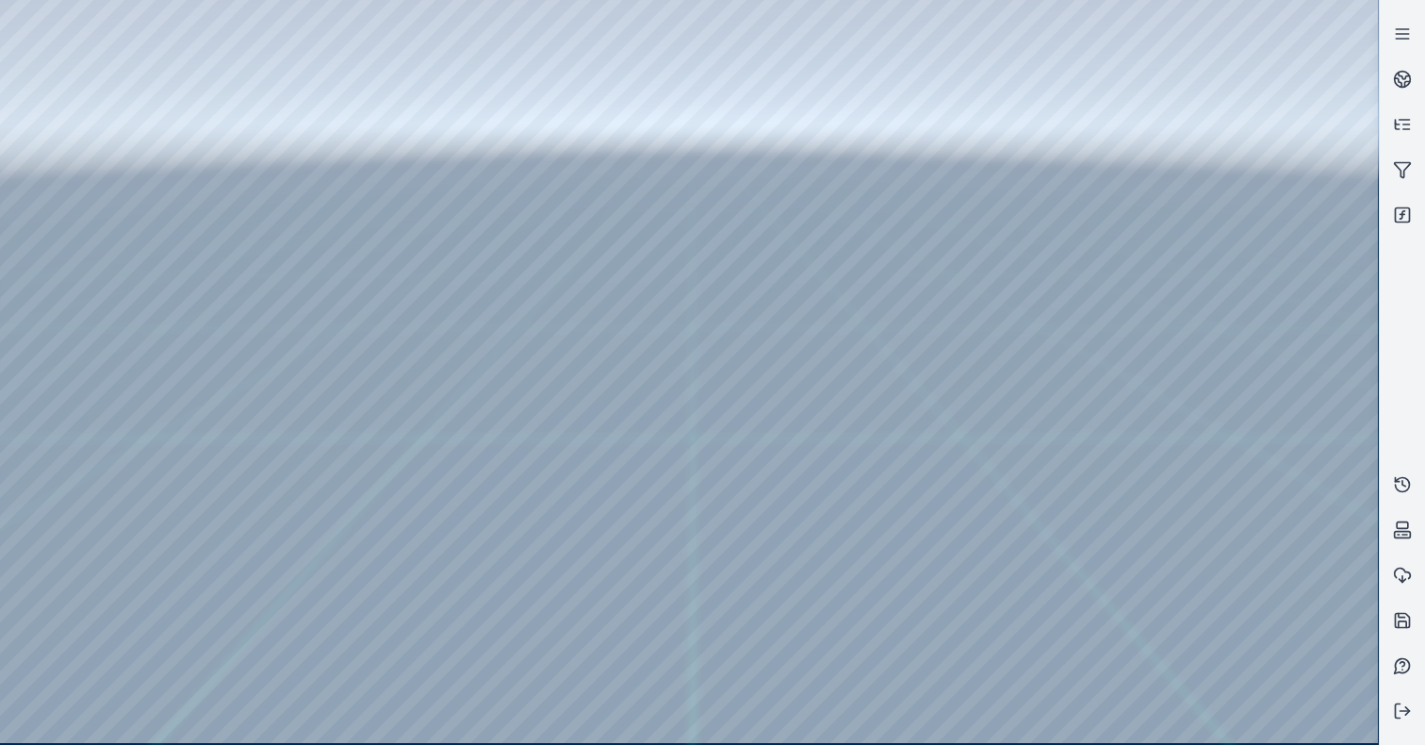
click at [1043, 612] on div at bounding box center [689, 371] width 1378 height 743
click at [1040, 614] on div at bounding box center [689, 371] width 1378 height 743
click at [1039, 620] on div at bounding box center [689, 371] width 1378 height 743
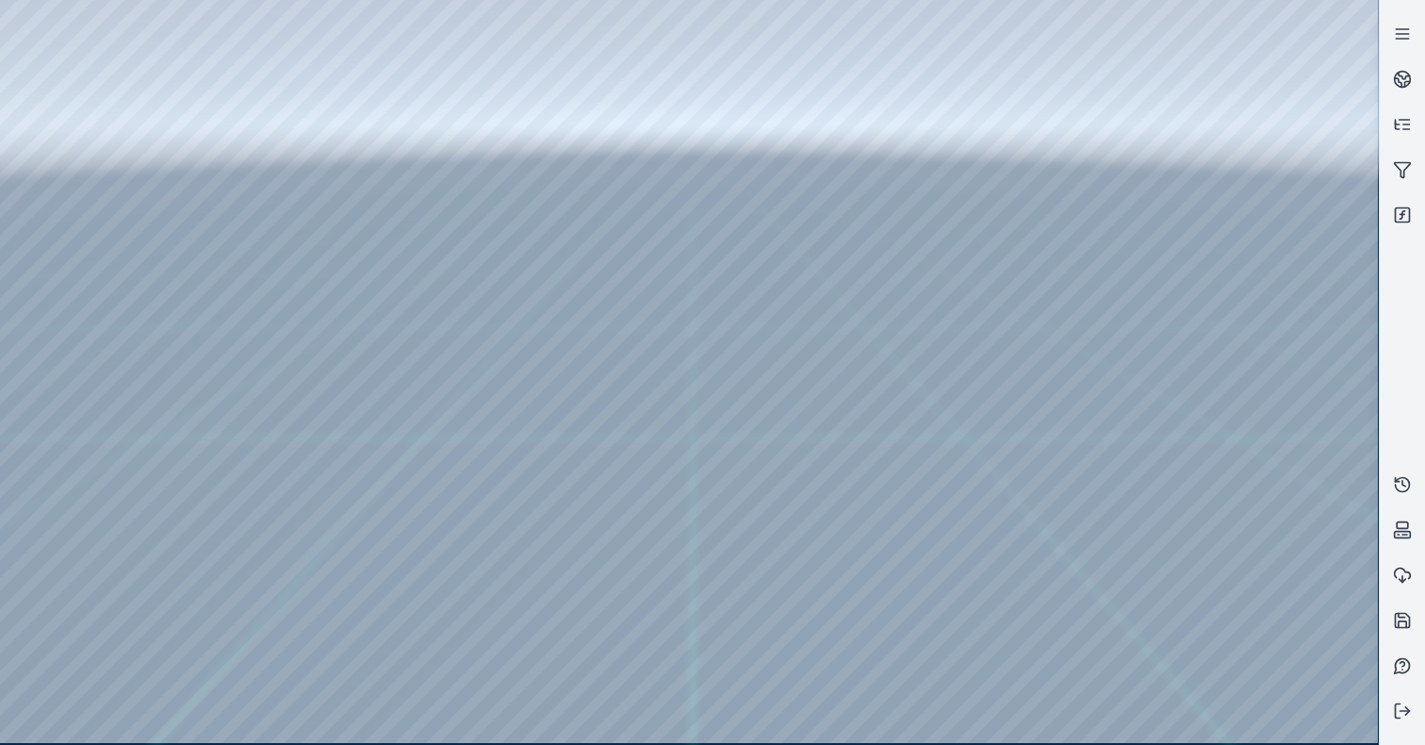
click at [1274, 626] on div at bounding box center [689, 371] width 1378 height 743
click at [1266, 620] on div at bounding box center [689, 371] width 1378 height 743
click at [146, 53] on div at bounding box center [689, 371] width 1378 height 743
click at [1400, 711] on line at bounding box center [1404, 711] width 9 height 0
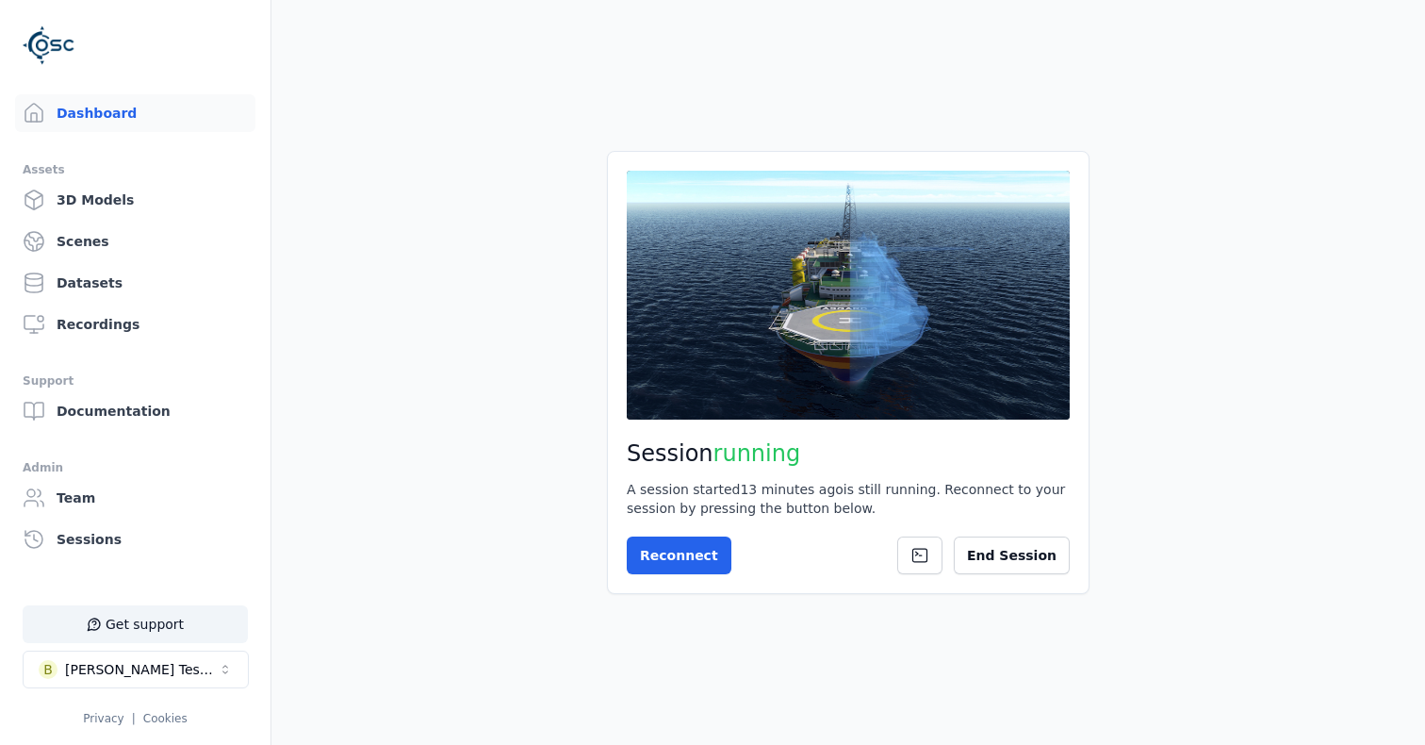
click at [1025, 574] on div "End Session" at bounding box center [983, 555] width 172 height 38
click at [1025, 564] on button "End Session" at bounding box center [1012, 555] width 116 height 38
click at [634, 544] on button "Start Session" at bounding box center [702, 555] width 150 height 38
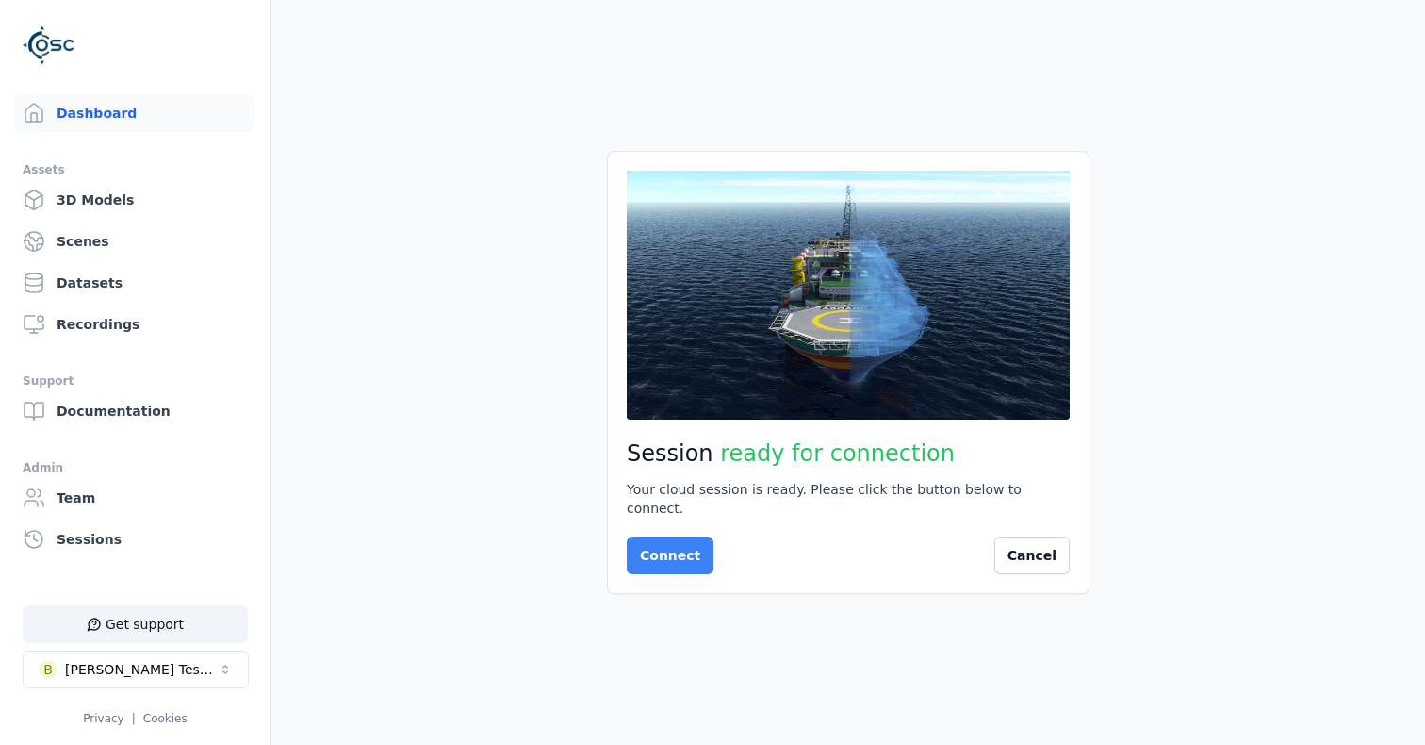
click at [668, 541] on button "Connect" at bounding box center [670, 555] width 87 height 38
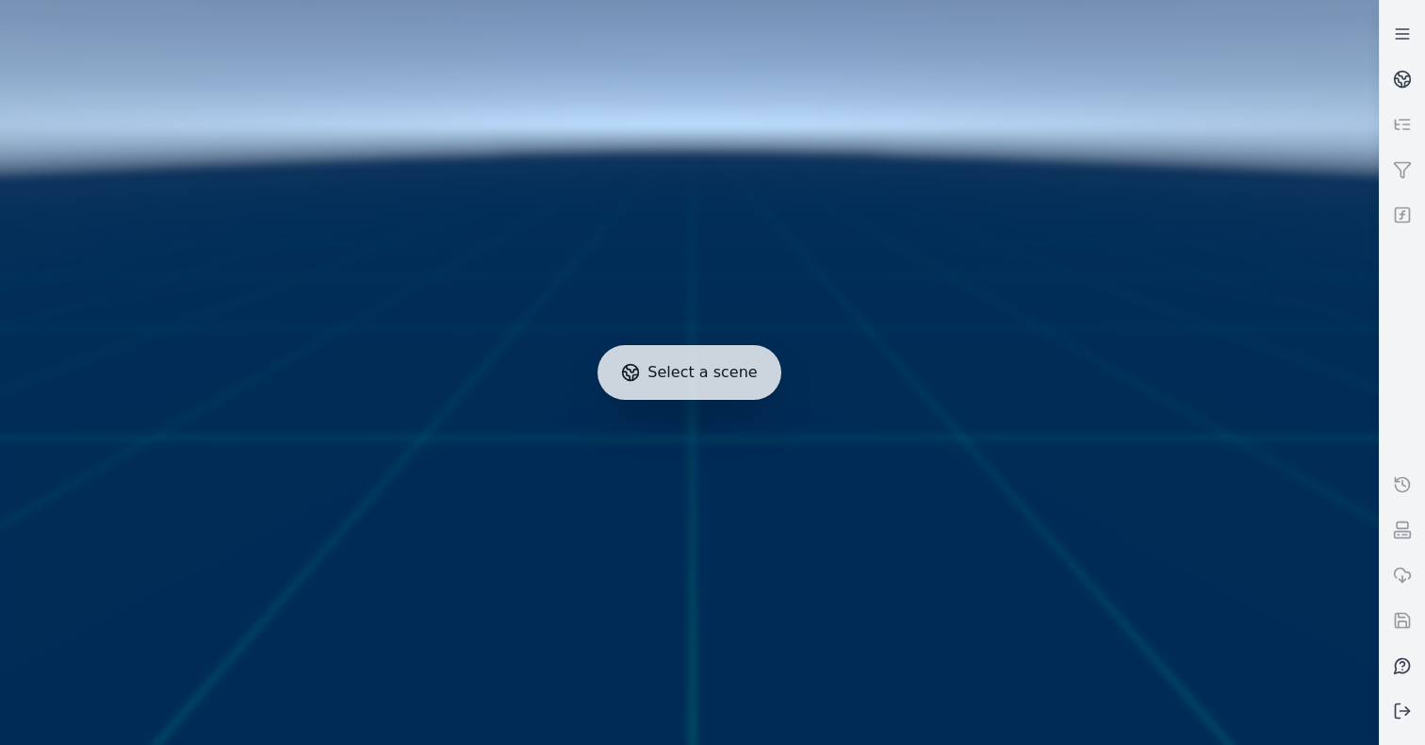
click at [1210, 238] on div at bounding box center [689, 372] width 1394 height 760
click at [1407, 73] on circle at bounding box center [1403, 80] width 16 height 16
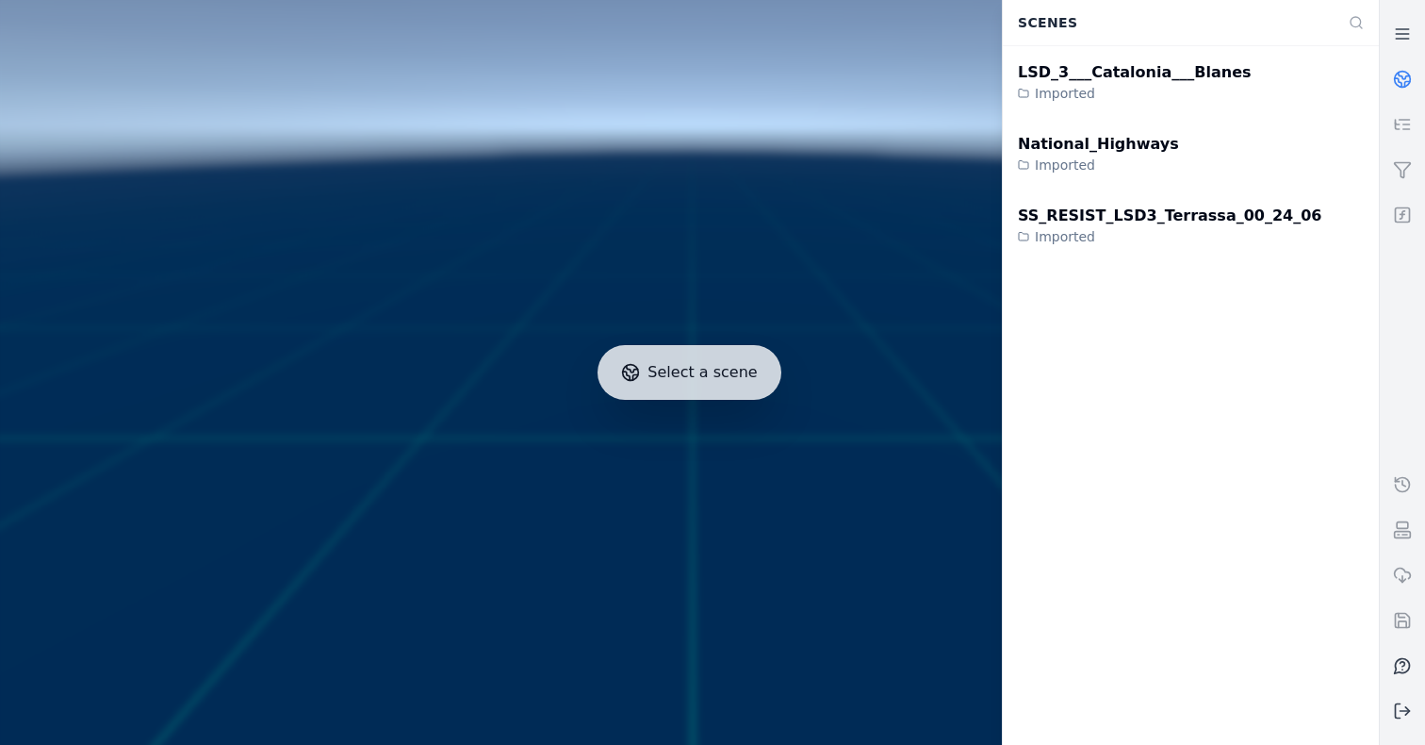
drag, startPoint x: 827, startPoint y: 303, endPoint x: 716, endPoint y: 361, distance: 124.8
click at [826, 303] on div at bounding box center [689, 372] width 1394 height 760
click at [679, 378] on div at bounding box center [689, 372] width 1394 height 760
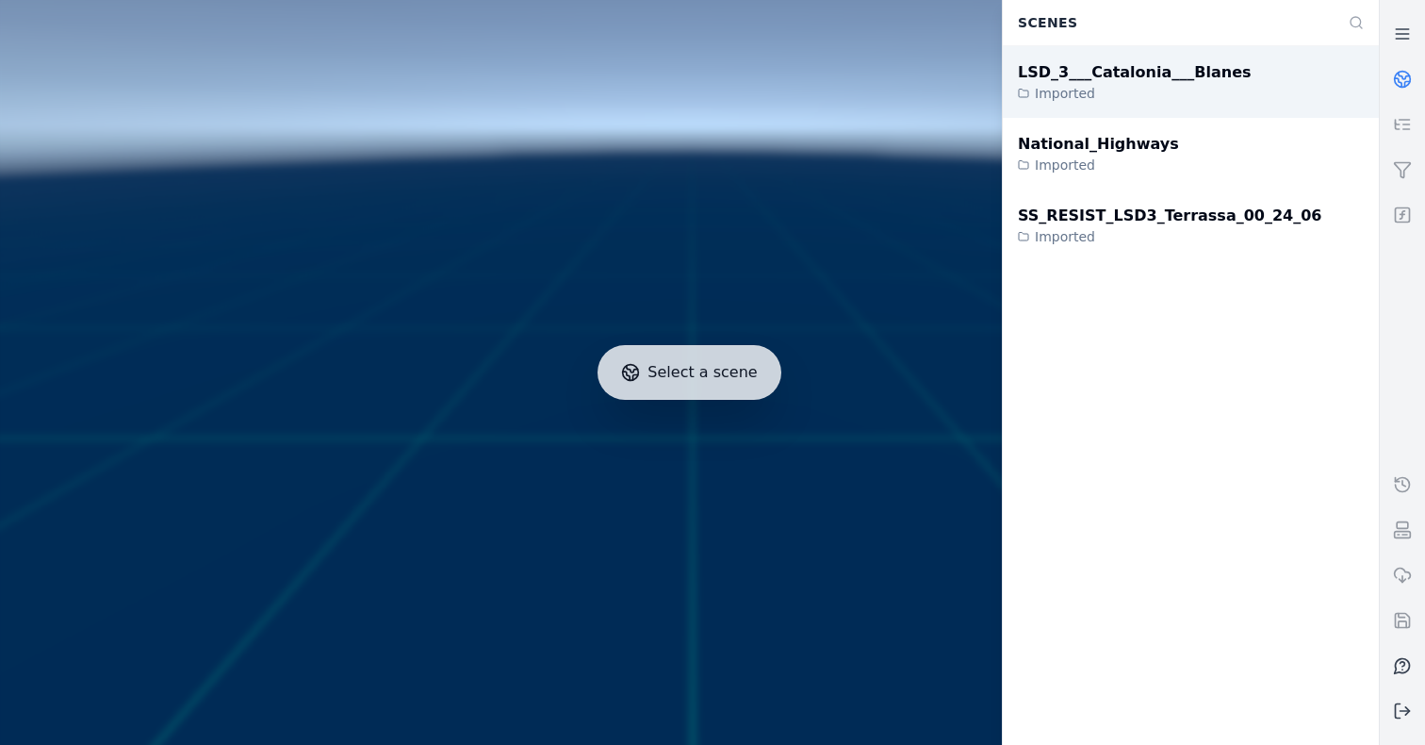
click at [1045, 79] on div "LSD_3___Catalonia___Blanes" at bounding box center [1135, 72] width 234 height 23
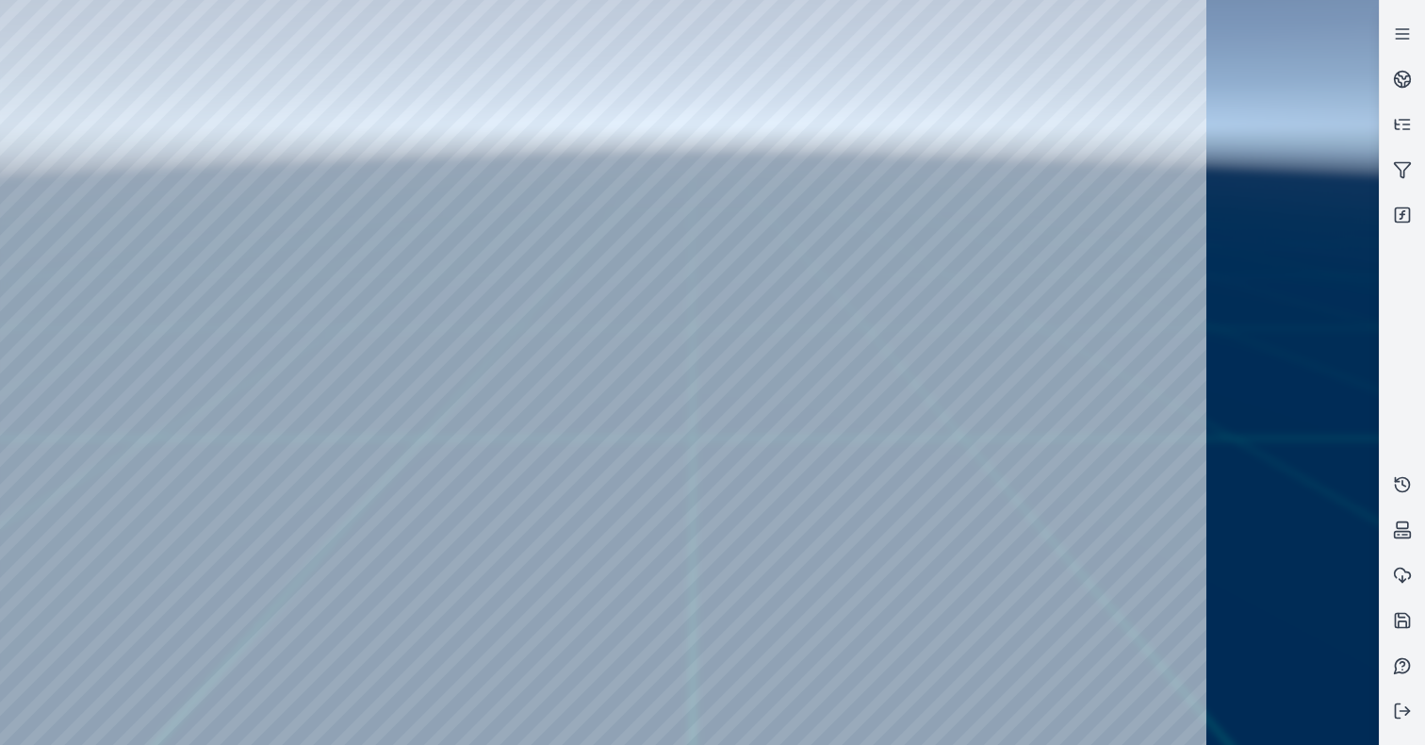
drag, startPoint x: 683, startPoint y: 514, endPoint x: 683, endPoint y: 535, distance: 21.7
drag, startPoint x: 624, startPoint y: 369, endPoint x: 618, endPoint y: 434, distance: 65.3
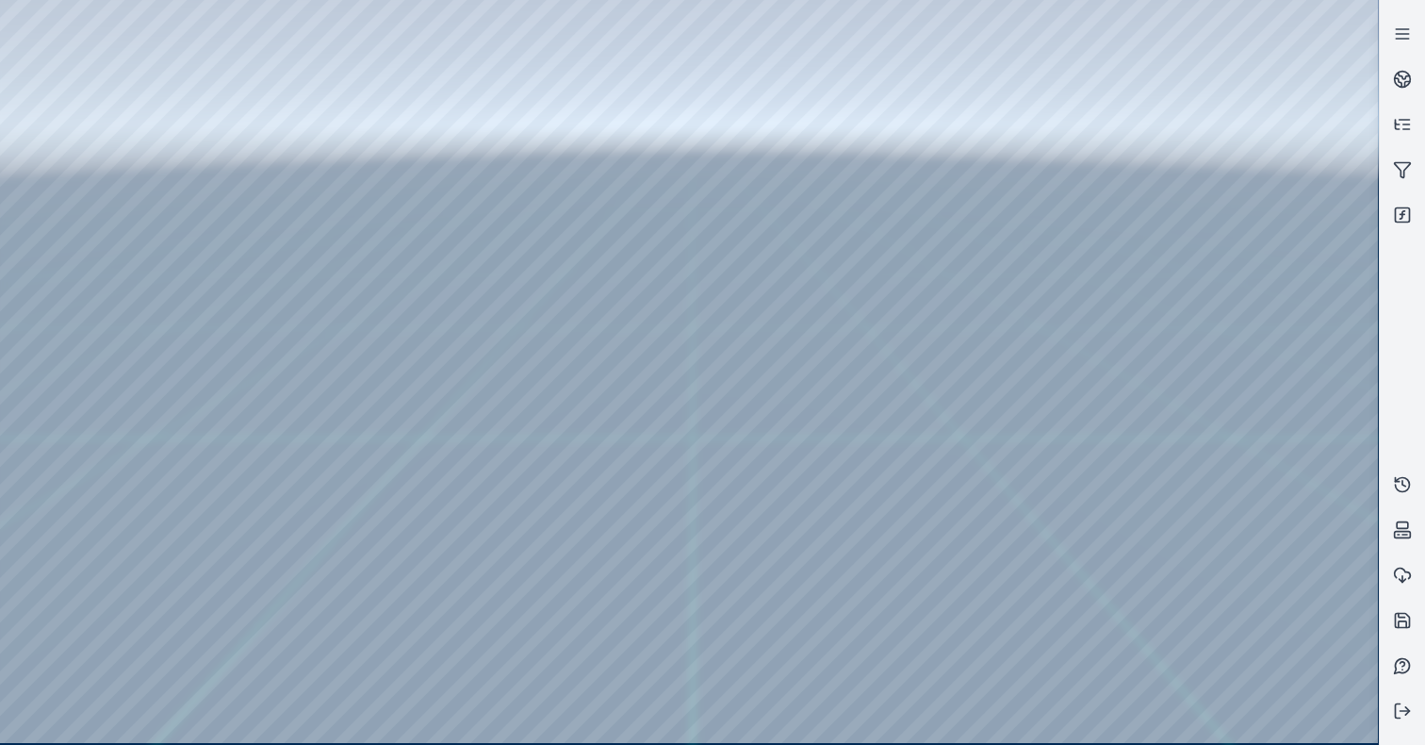
drag, startPoint x: 754, startPoint y: 461, endPoint x: 694, endPoint y: 269, distance: 201.5
drag, startPoint x: 742, startPoint y: 348, endPoint x: 753, endPoint y: 490, distance: 142.8
drag, startPoint x: 697, startPoint y: 427, endPoint x: 696, endPoint y: 450, distance: 22.6
drag, startPoint x: 699, startPoint y: 363, endPoint x: 671, endPoint y: 385, distance: 36.2
click at [72, 165] on div at bounding box center [689, 371] width 1378 height 743
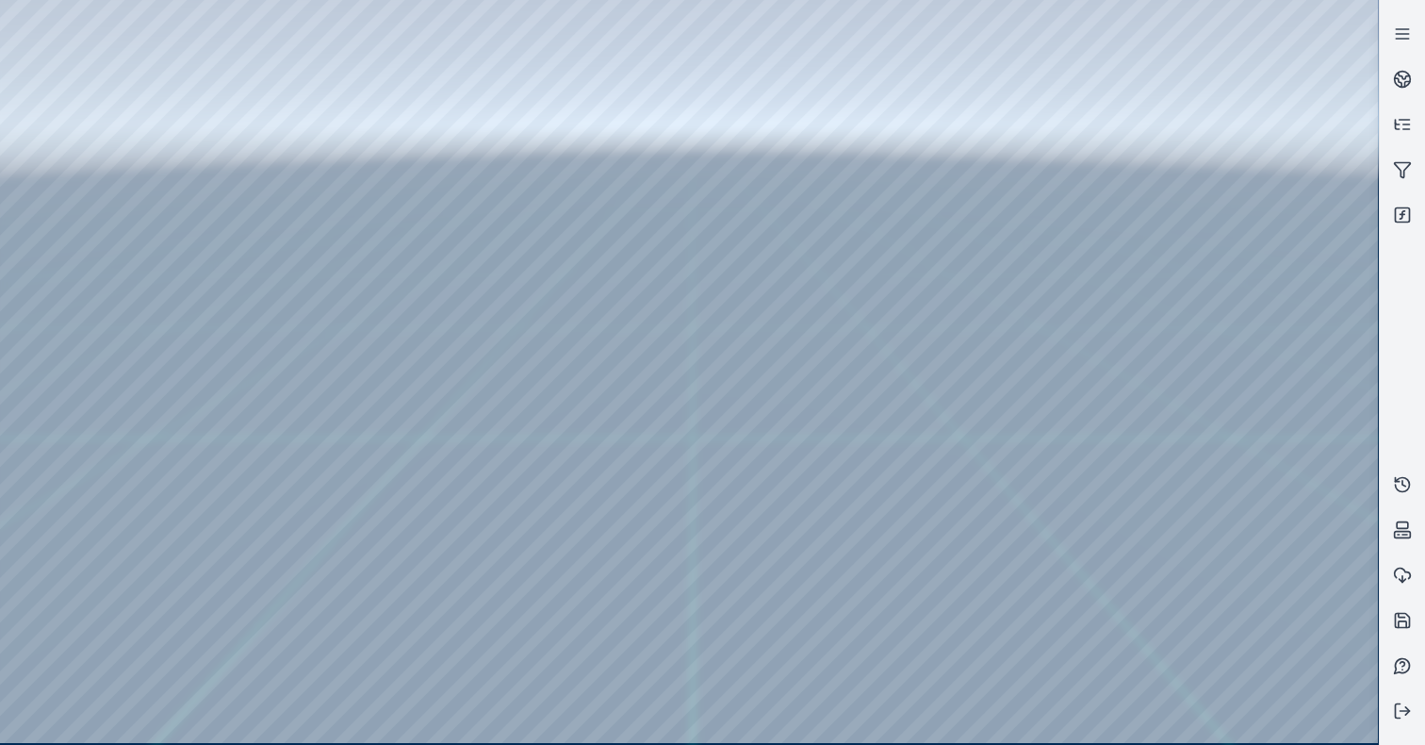
click at [72, 219] on div at bounding box center [689, 371] width 1378 height 743
click at [334, 431] on div at bounding box center [689, 371] width 1378 height 743
click at [1105, 724] on div at bounding box center [689, 371] width 1378 height 743
click at [473, 585] on div at bounding box center [689, 371] width 1378 height 743
click at [473, 587] on div at bounding box center [689, 371] width 1378 height 743
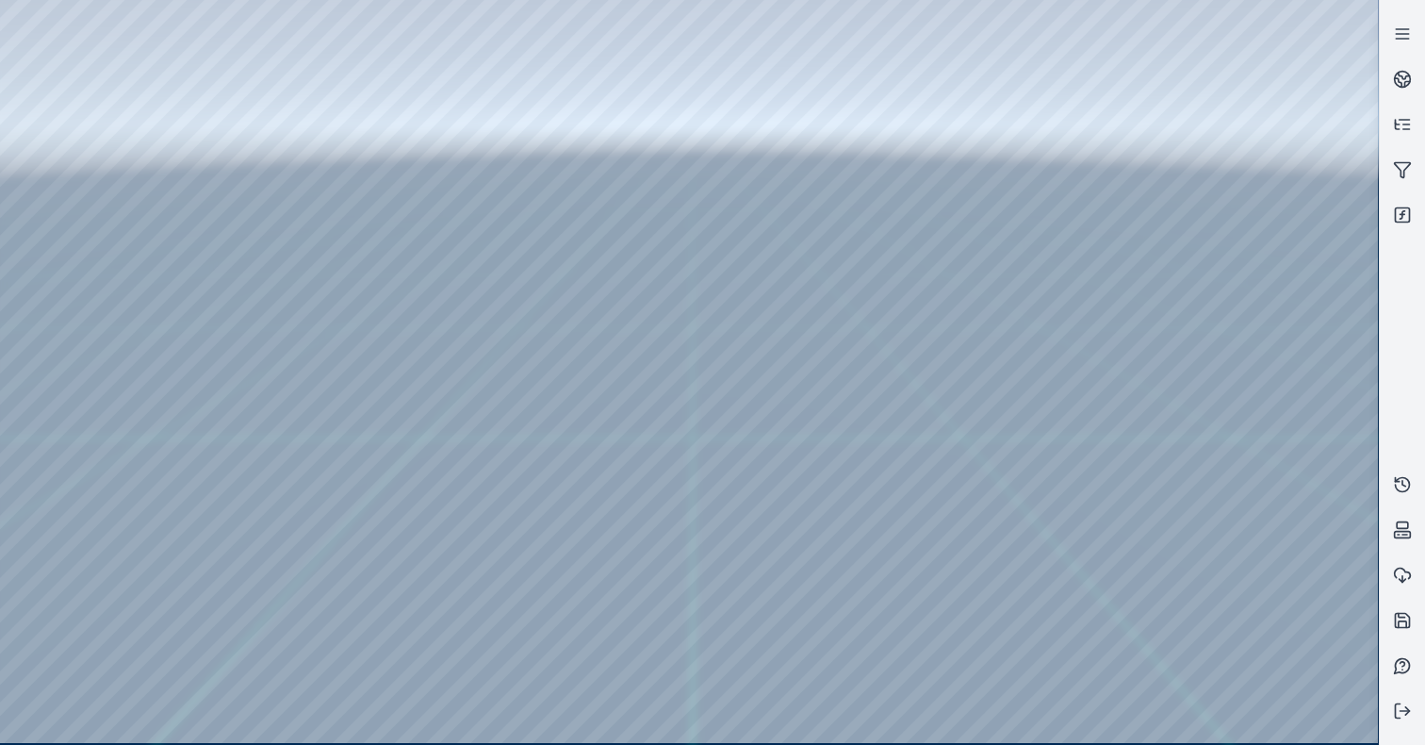
click at [1038, 609] on div at bounding box center [689, 371] width 1378 height 743
click at [1037, 623] on div at bounding box center [689, 371] width 1378 height 743
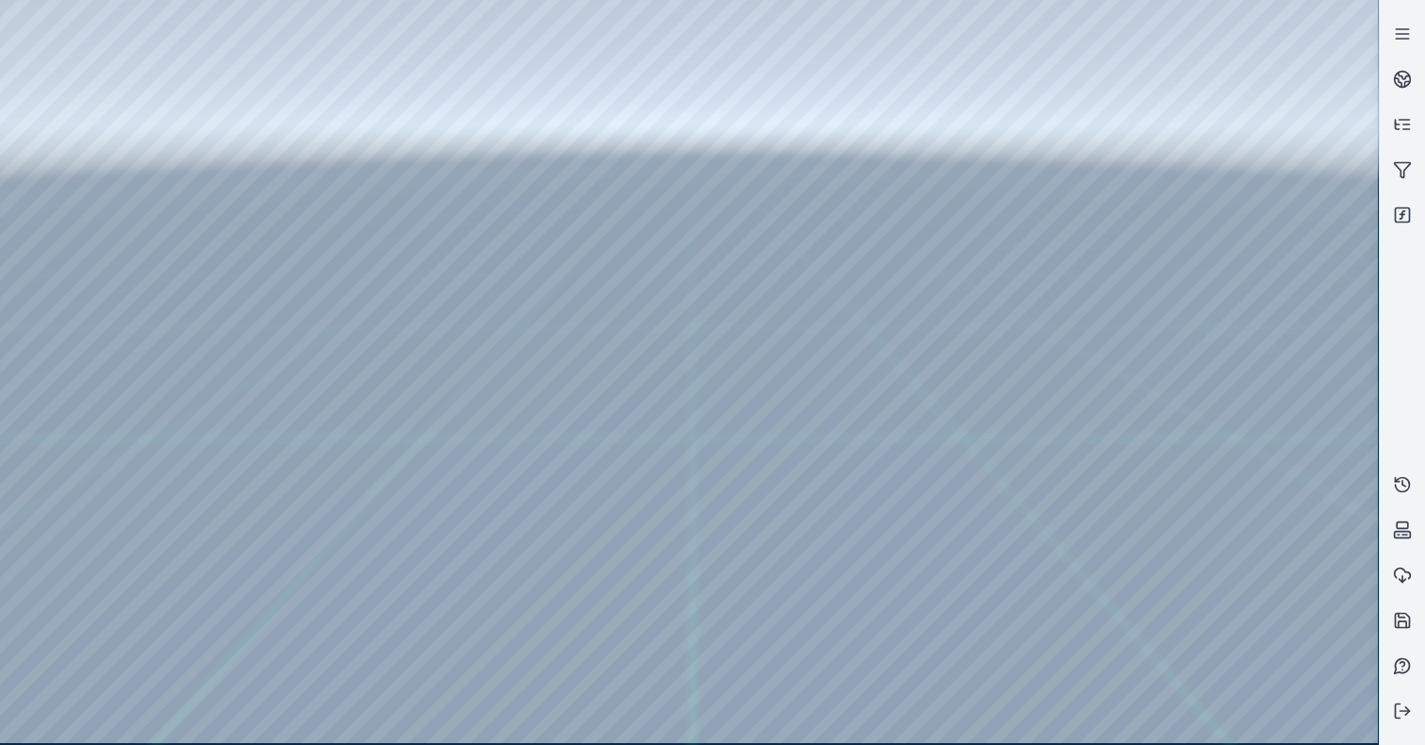
click at [1042, 627] on div at bounding box center [689, 371] width 1378 height 743
click at [1045, 626] on div at bounding box center [689, 371] width 1378 height 743
click at [49, 589] on div at bounding box center [689, 371] width 1378 height 743
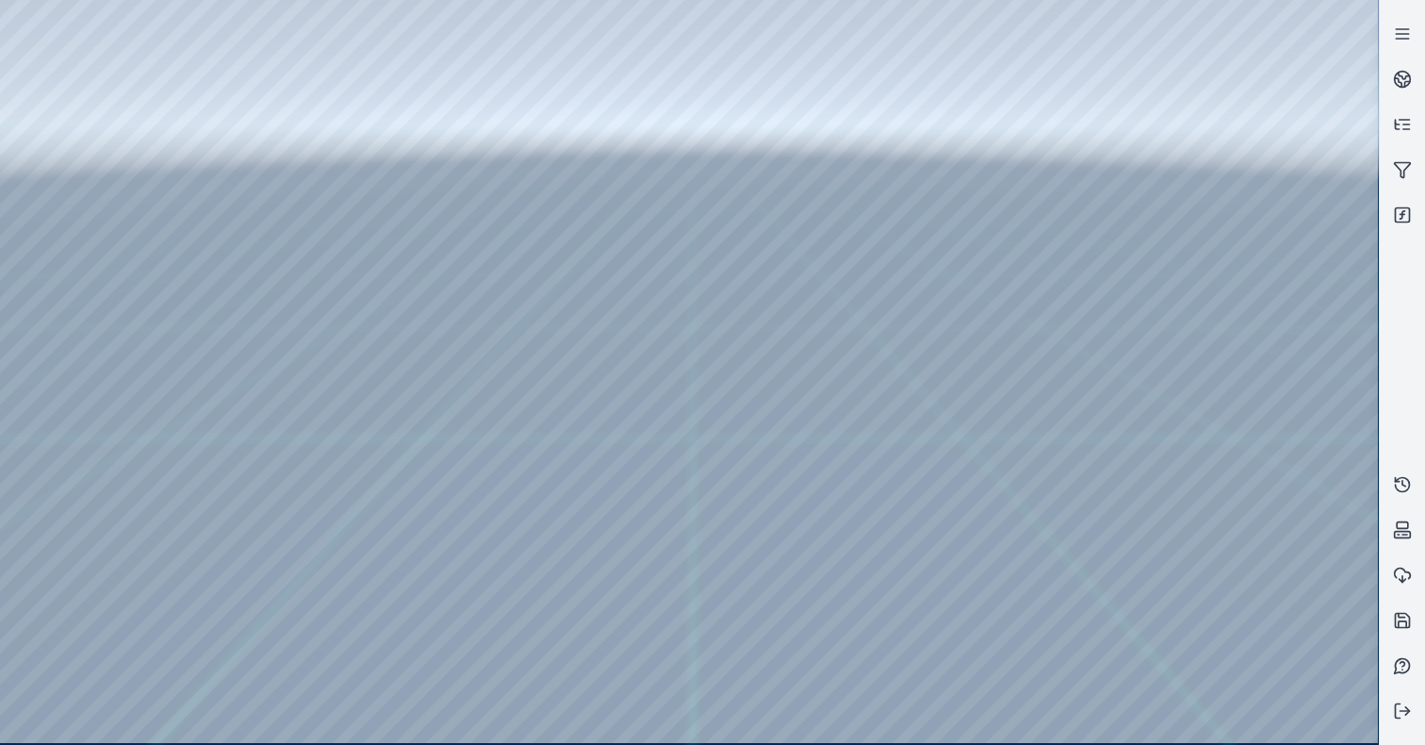
drag, startPoint x: 652, startPoint y: 375, endPoint x: 670, endPoint y: 382, distance: 19.1
drag, startPoint x: 630, startPoint y: 354, endPoint x: 737, endPoint y: 368, distance: 108.2
drag, startPoint x: 775, startPoint y: 373, endPoint x: 740, endPoint y: 367, distance: 35.5
drag, startPoint x: 763, startPoint y: 405, endPoint x: 739, endPoint y: 412, distance: 25.4
click at [333, 430] on div at bounding box center [689, 371] width 1378 height 743
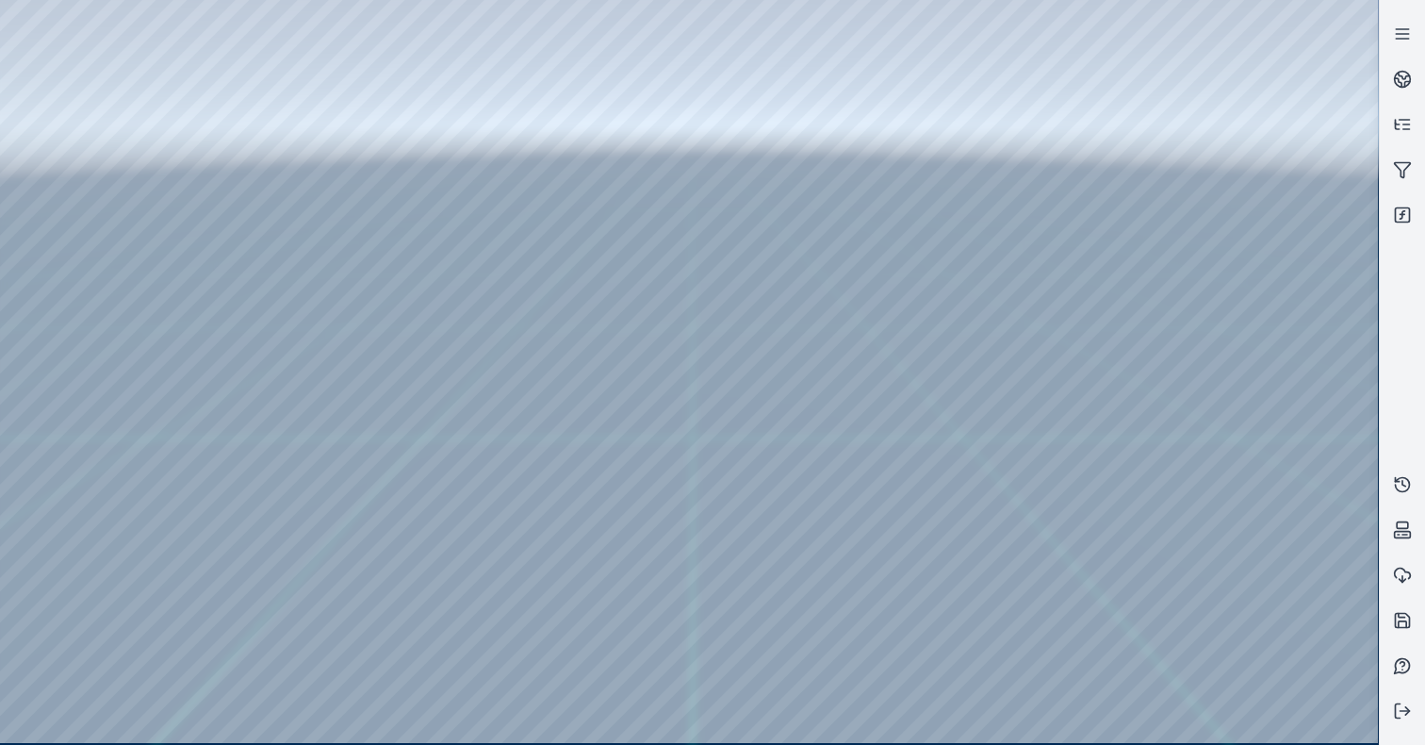
click at [336, 432] on div at bounding box center [689, 371] width 1378 height 743
click at [1031, 624] on div at bounding box center [689, 371] width 1378 height 743
click at [48, 586] on div at bounding box center [689, 371] width 1378 height 743
drag, startPoint x: 776, startPoint y: 390, endPoint x: 765, endPoint y: 412, distance: 24.0
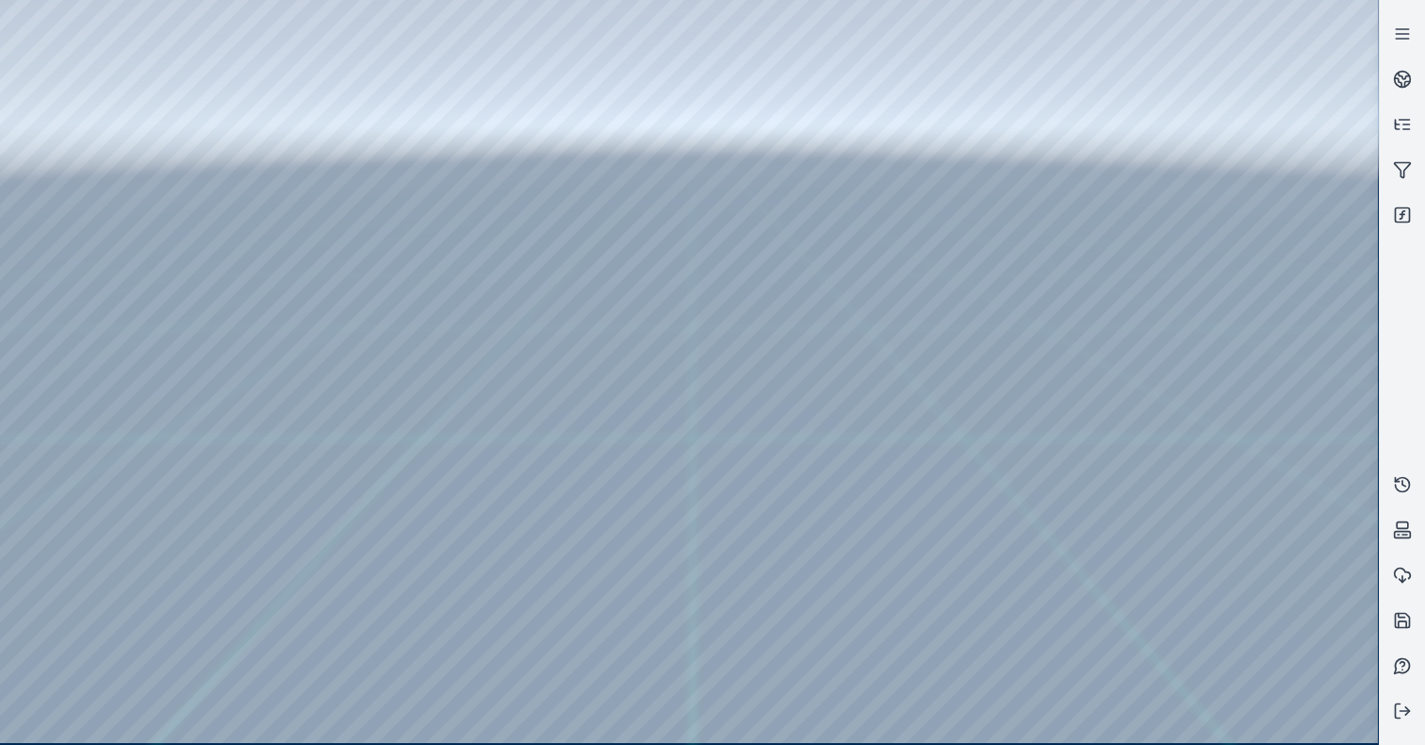
drag, startPoint x: 745, startPoint y: 315, endPoint x: 735, endPoint y: 343, distance: 29.8
click at [55, 186] on div at bounding box center [689, 371] width 1378 height 743
click at [71, 291] on div at bounding box center [689, 371] width 1378 height 743
click at [90, 232] on div at bounding box center [689, 371] width 1378 height 743
click at [341, 56] on div at bounding box center [689, 371] width 1378 height 743
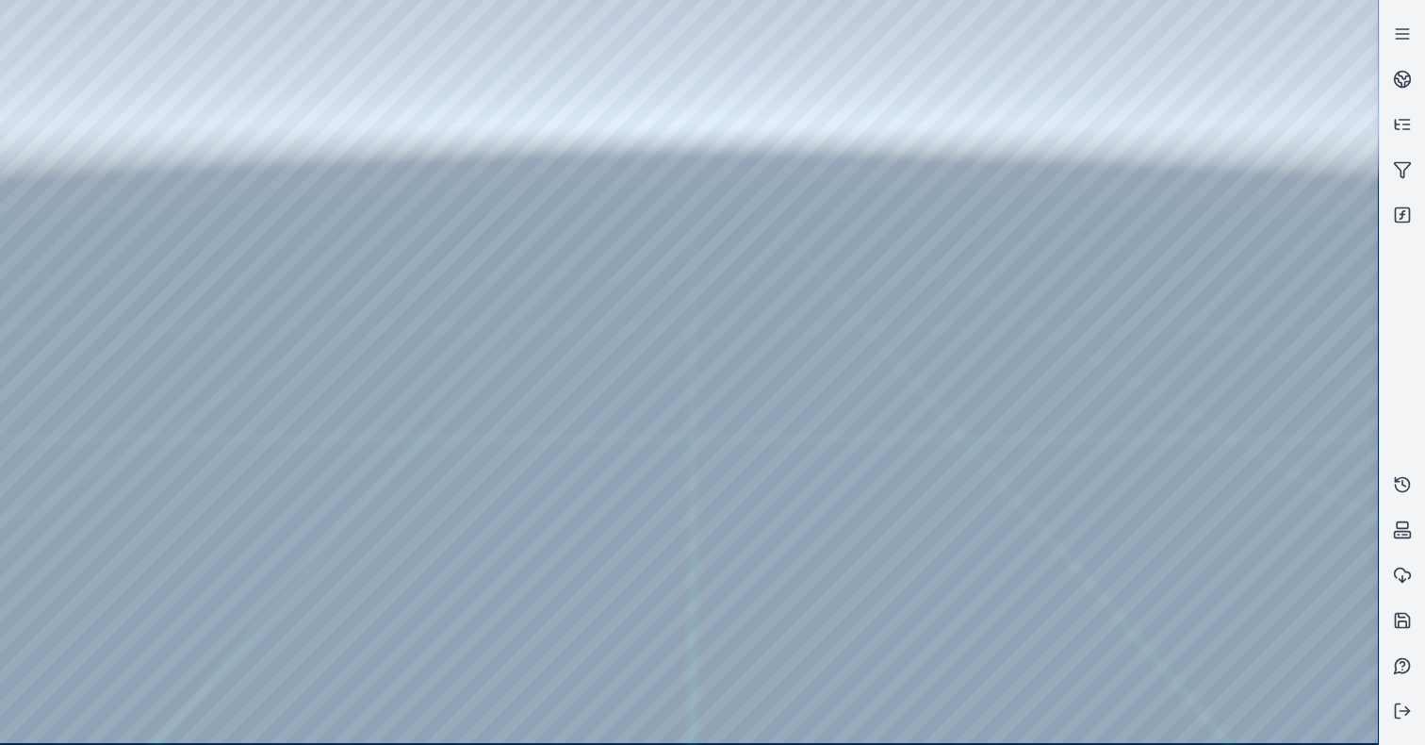
click at [217, 115] on div at bounding box center [689, 371] width 1378 height 743
click at [1265, 113] on div at bounding box center [689, 371] width 1378 height 743
click at [1248, 216] on div at bounding box center [689, 371] width 1378 height 743
click at [1233, 256] on div at bounding box center [689, 371] width 1378 height 743
click at [1235, 318] on div at bounding box center [689, 371] width 1378 height 743
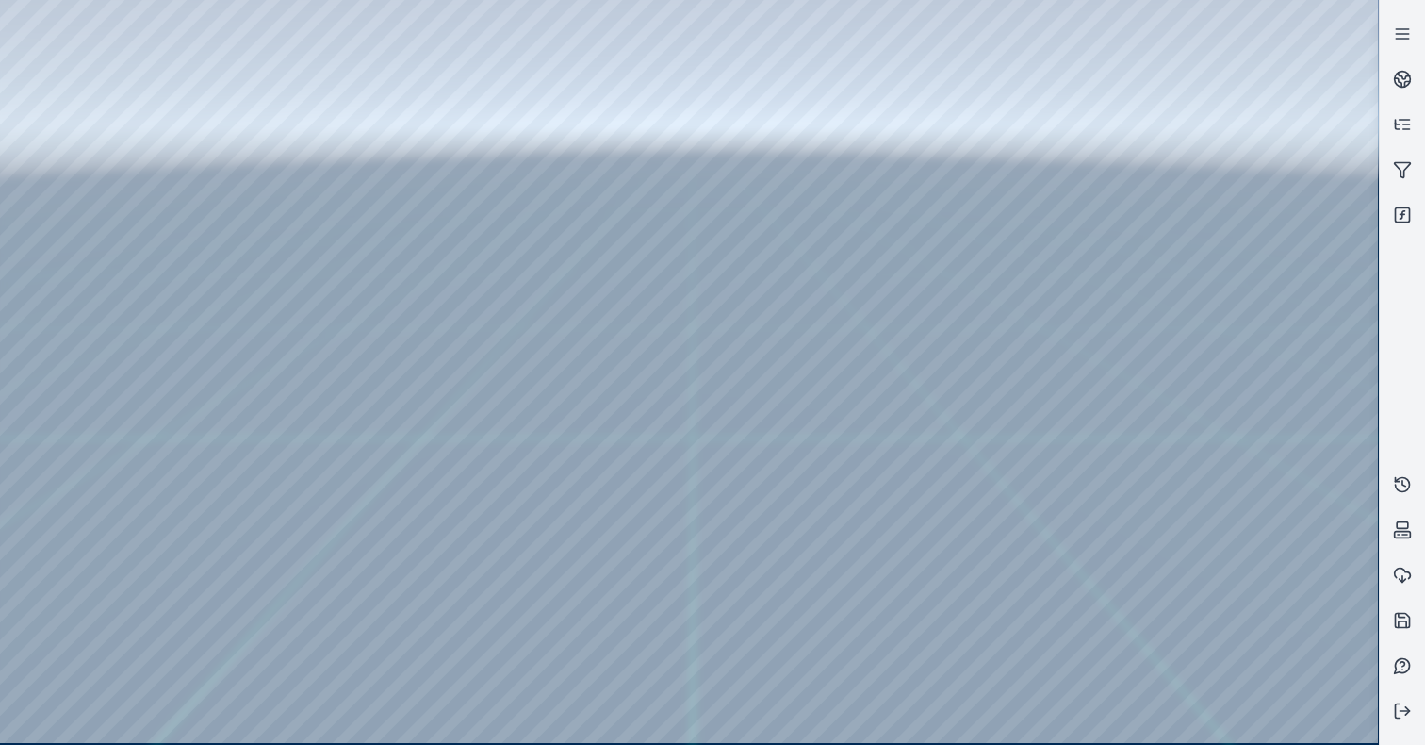
click at [1235, 308] on div at bounding box center [689, 371] width 1378 height 743
drag, startPoint x: 90, startPoint y: 16, endPoint x: 630, endPoint y: 68, distance: 542.5
click at [630, 68] on div at bounding box center [689, 371] width 1378 height 743
drag, startPoint x: 608, startPoint y: 327, endPoint x: 640, endPoint y: 250, distance: 83.7
drag, startPoint x: 522, startPoint y: 223, endPoint x: 573, endPoint y: 237, distance: 52.8
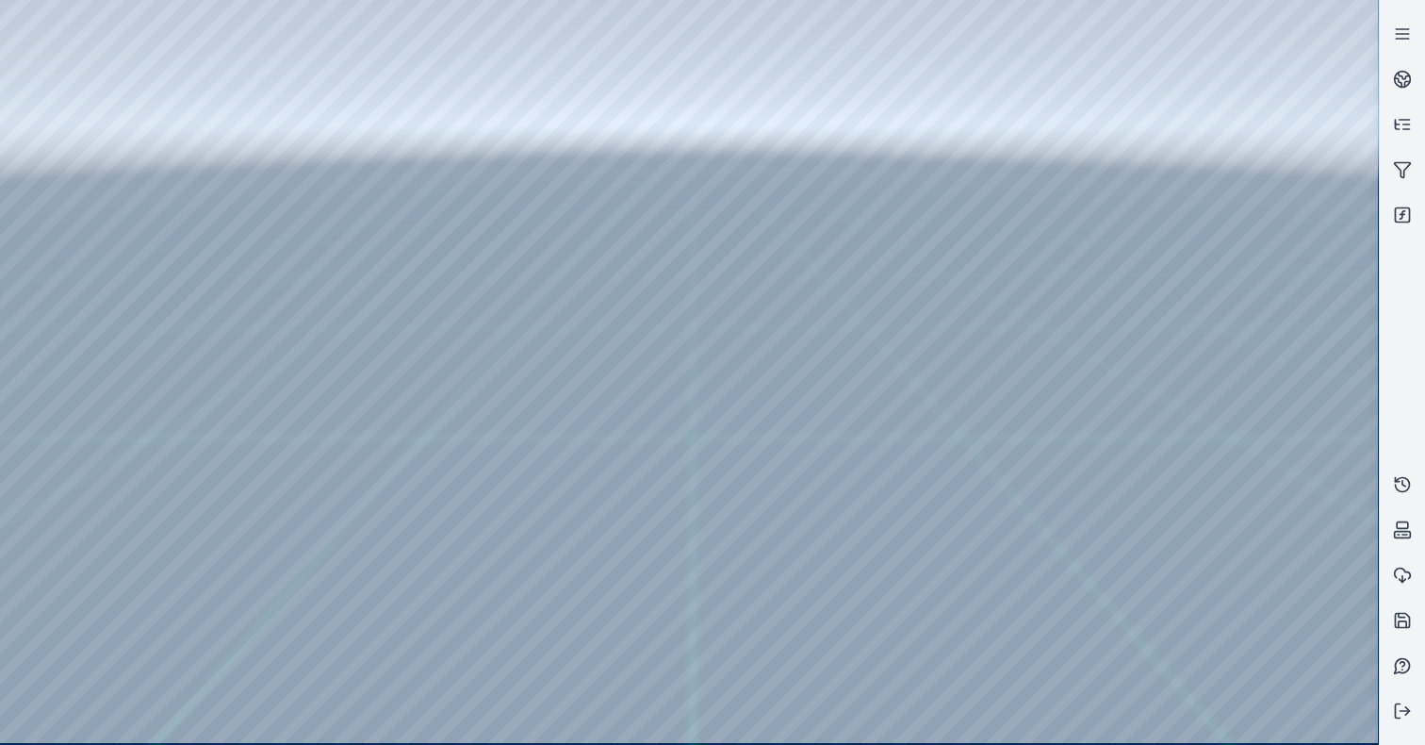
drag, startPoint x: 486, startPoint y: 130, endPoint x: 863, endPoint y: 434, distance: 483.9
drag, startPoint x: 712, startPoint y: 118, endPoint x: 773, endPoint y: 444, distance: 331.6
drag, startPoint x: 754, startPoint y: 383, endPoint x: 581, endPoint y: 133, distance: 303.5
drag, startPoint x: 817, startPoint y: 352, endPoint x: 869, endPoint y: 225, distance: 136.5
drag, startPoint x: 903, startPoint y: 239, endPoint x: 471, endPoint y: 311, distance: 437.5
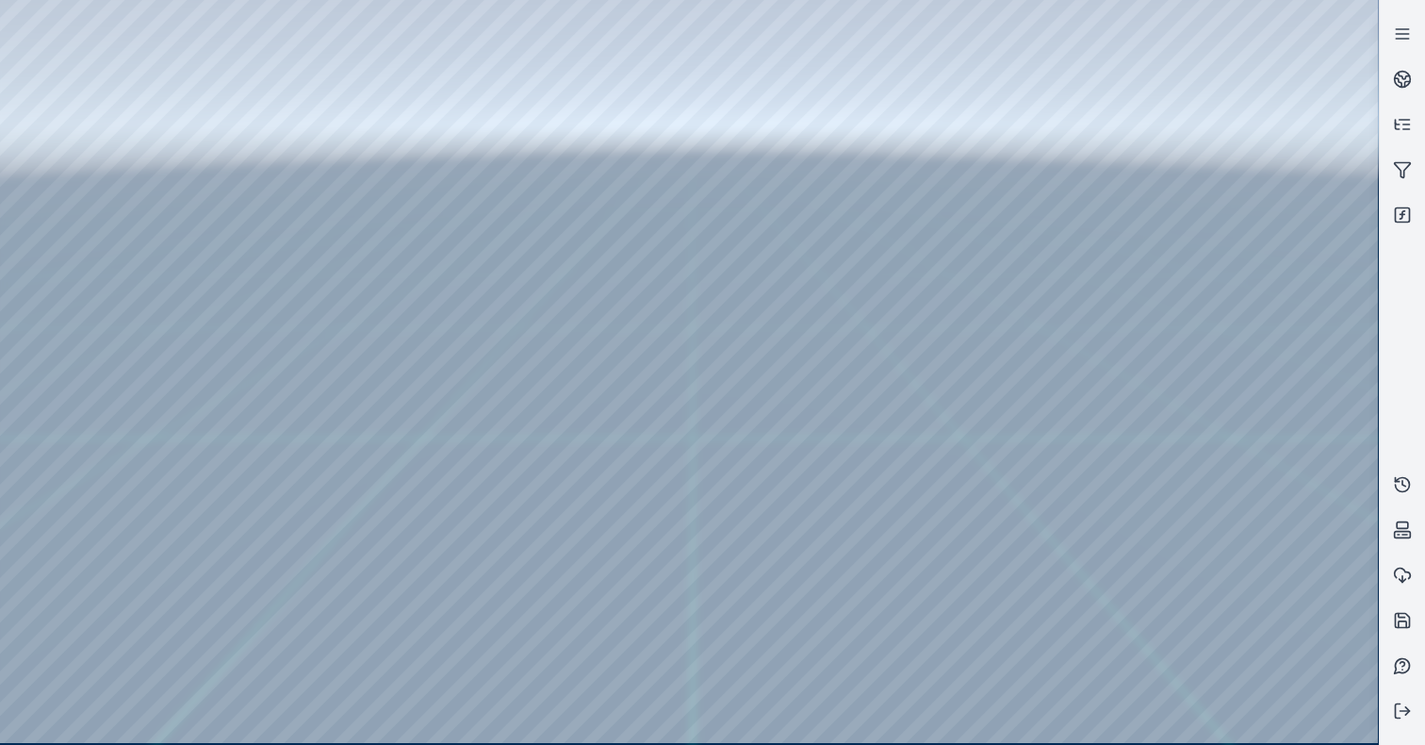
drag, startPoint x: 941, startPoint y: 242, endPoint x: 575, endPoint y: 254, distance: 366.8
drag, startPoint x: 535, startPoint y: 262, endPoint x: 923, endPoint y: 197, distance: 392.8
drag, startPoint x: 633, startPoint y: 286, endPoint x: 761, endPoint y: 288, distance: 128.2
drag, startPoint x: 622, startPoint y: 214, endPoint x: 655, endPoint y: 223, distance: 34.3
